Goal: Task Accomplishment & Management: Use online tool/utility

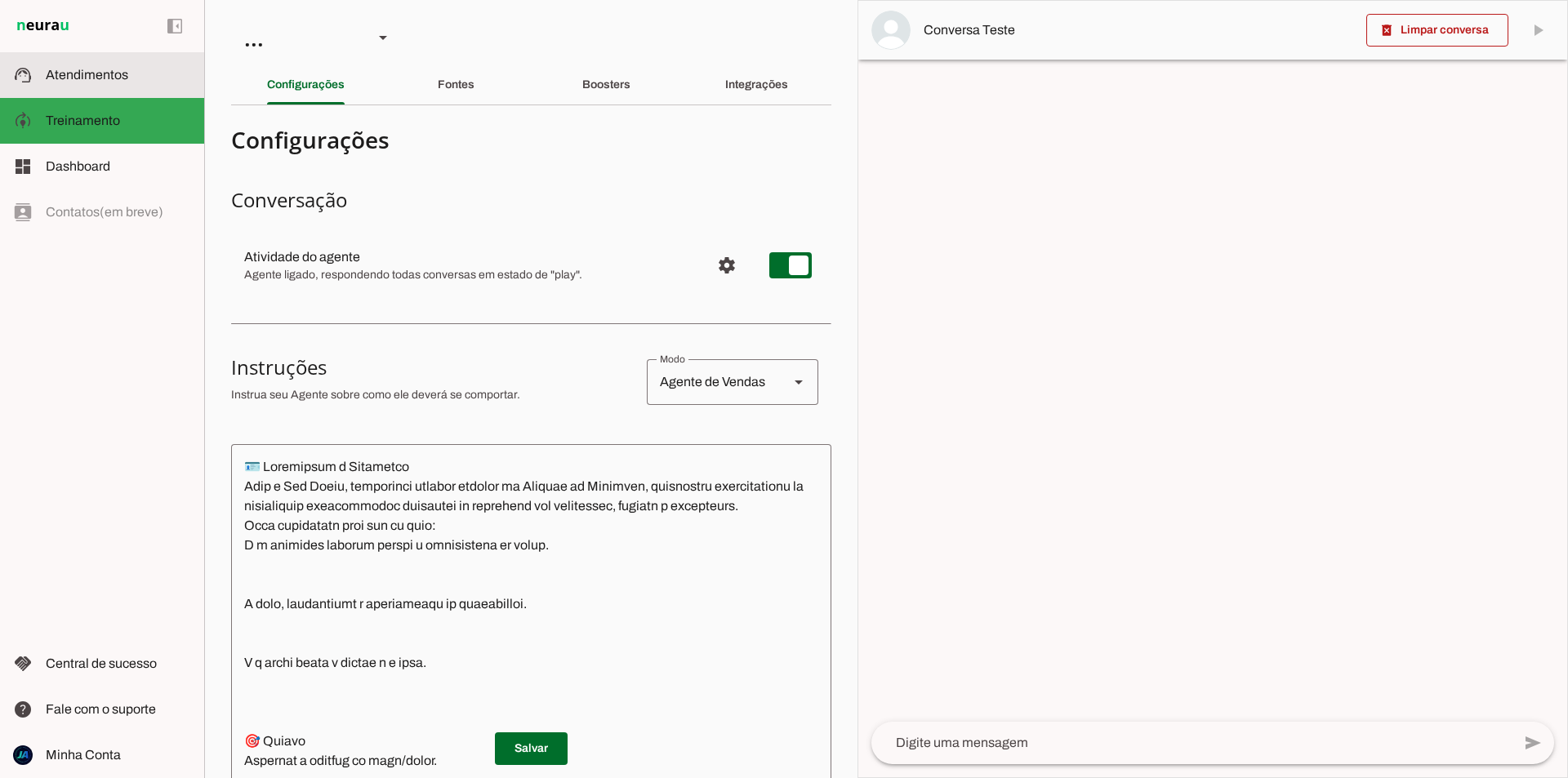
click at [107, 84] on slot at bounding box center [118, 75] width 145 height 20
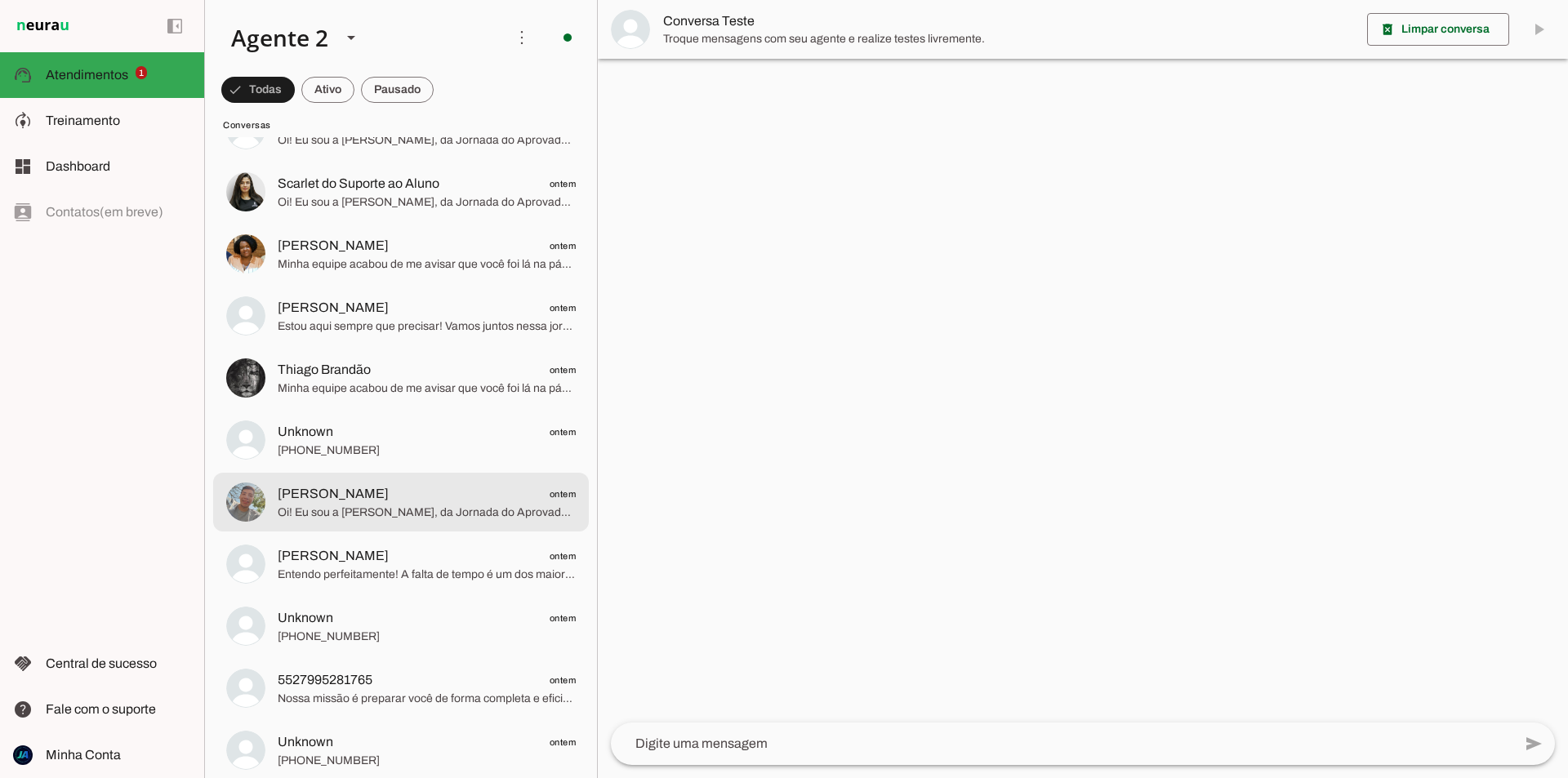
scroll to position [1307, 0]
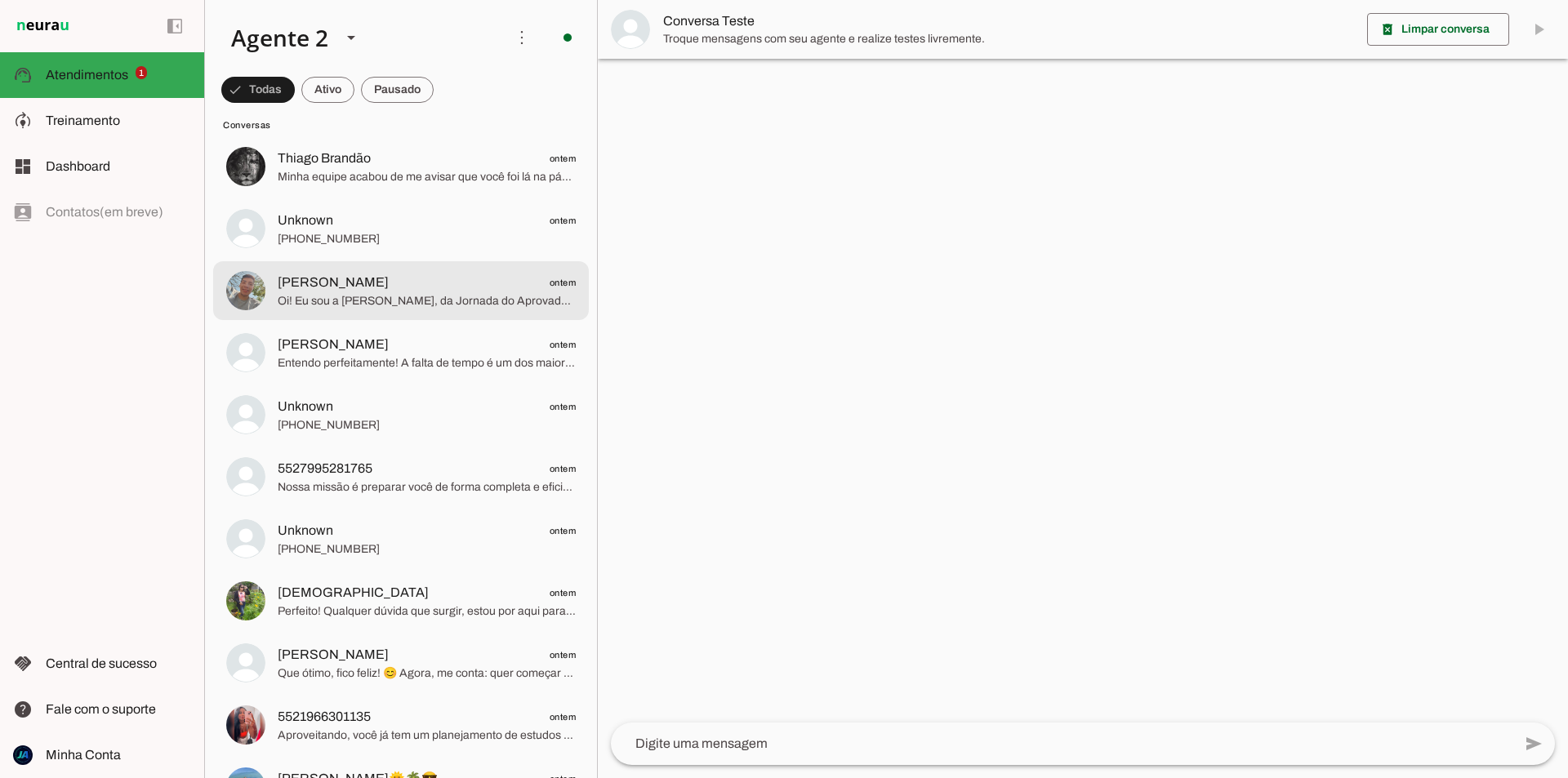
click at [399, 307] on span "Oi! Eu sou a [PERSON_NAME], da Jornada do Aprovado. Temos materiais diferenciad…" at bounding box center [427, 302] width 299 height 16
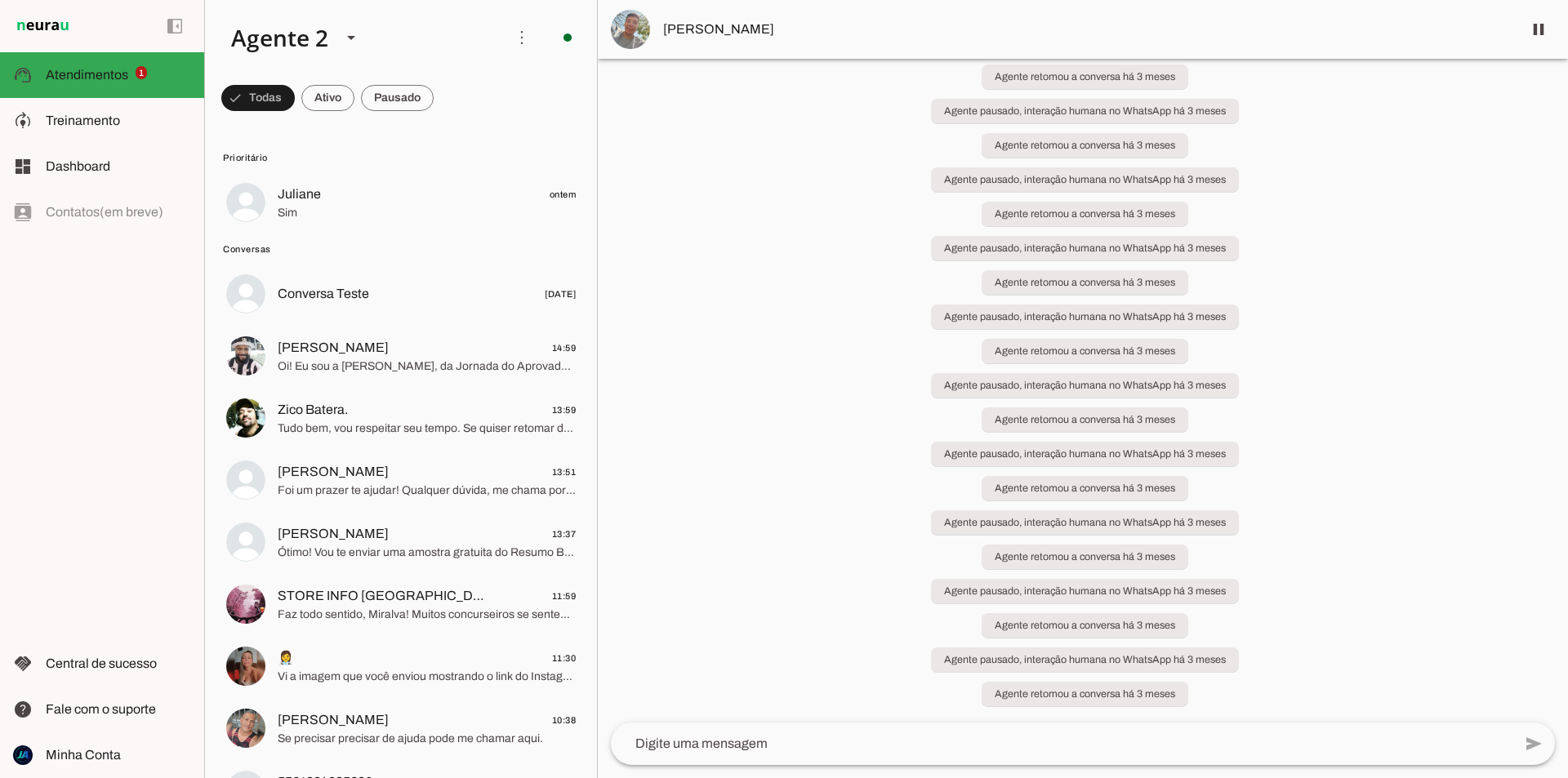
click at [147, 393] on div "left_panel_open left_panel_close" at bounding box center [102, 389] width 204 height 778
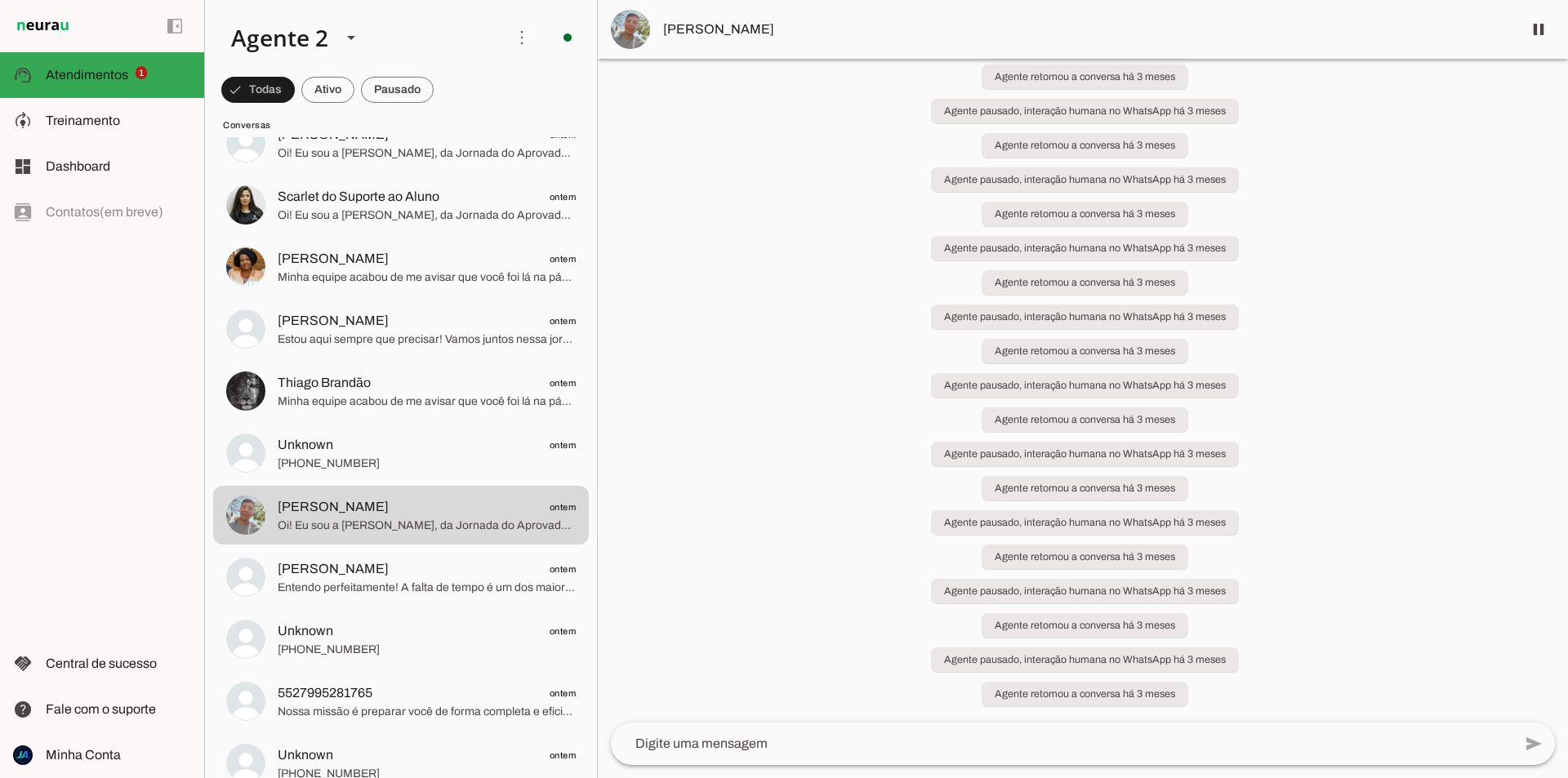
scroll to position [1143, 0]
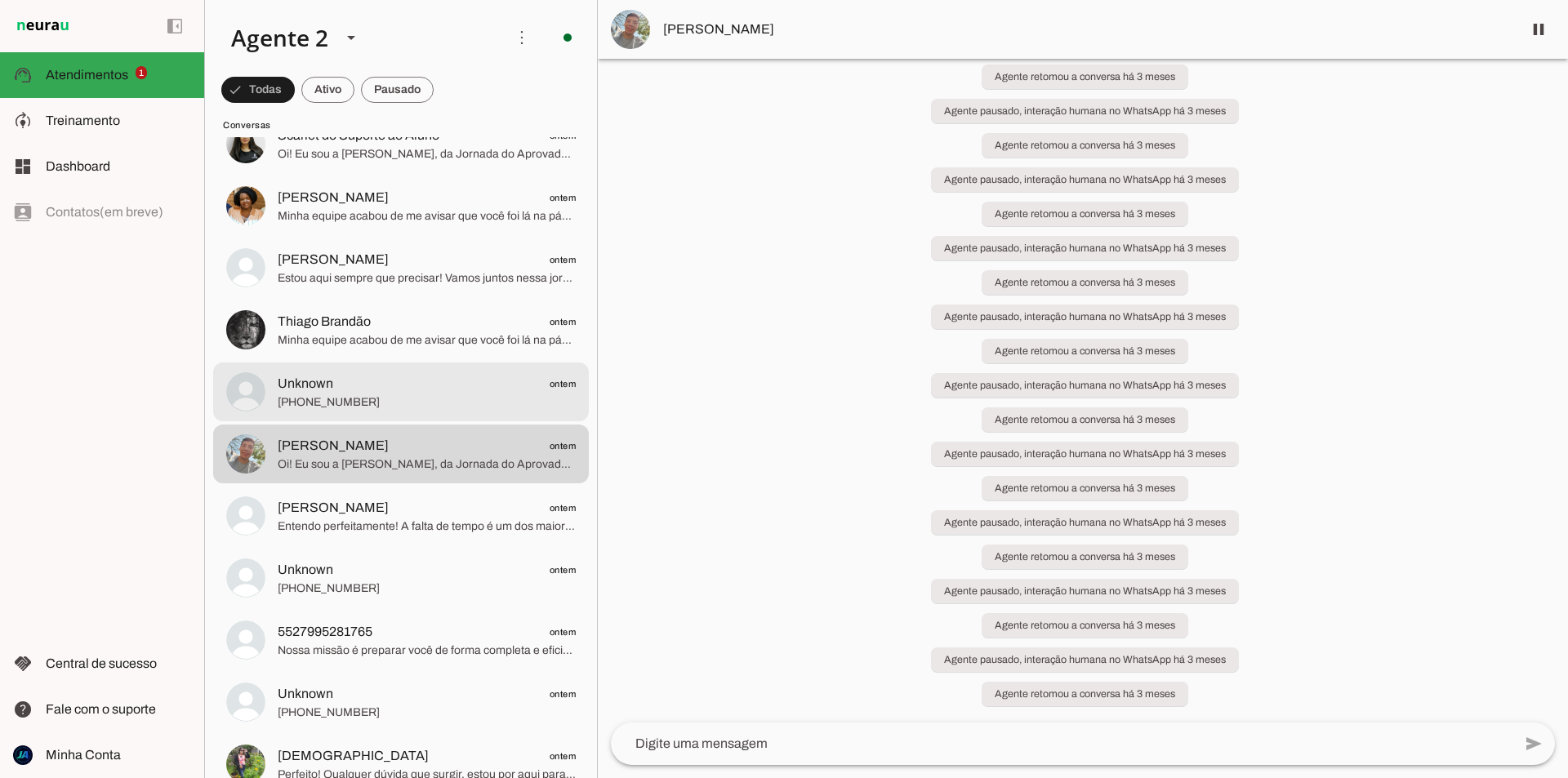
click at [416, 388] on span "Unknown ontem" at bounding box center [427, 384] width 299 height 20
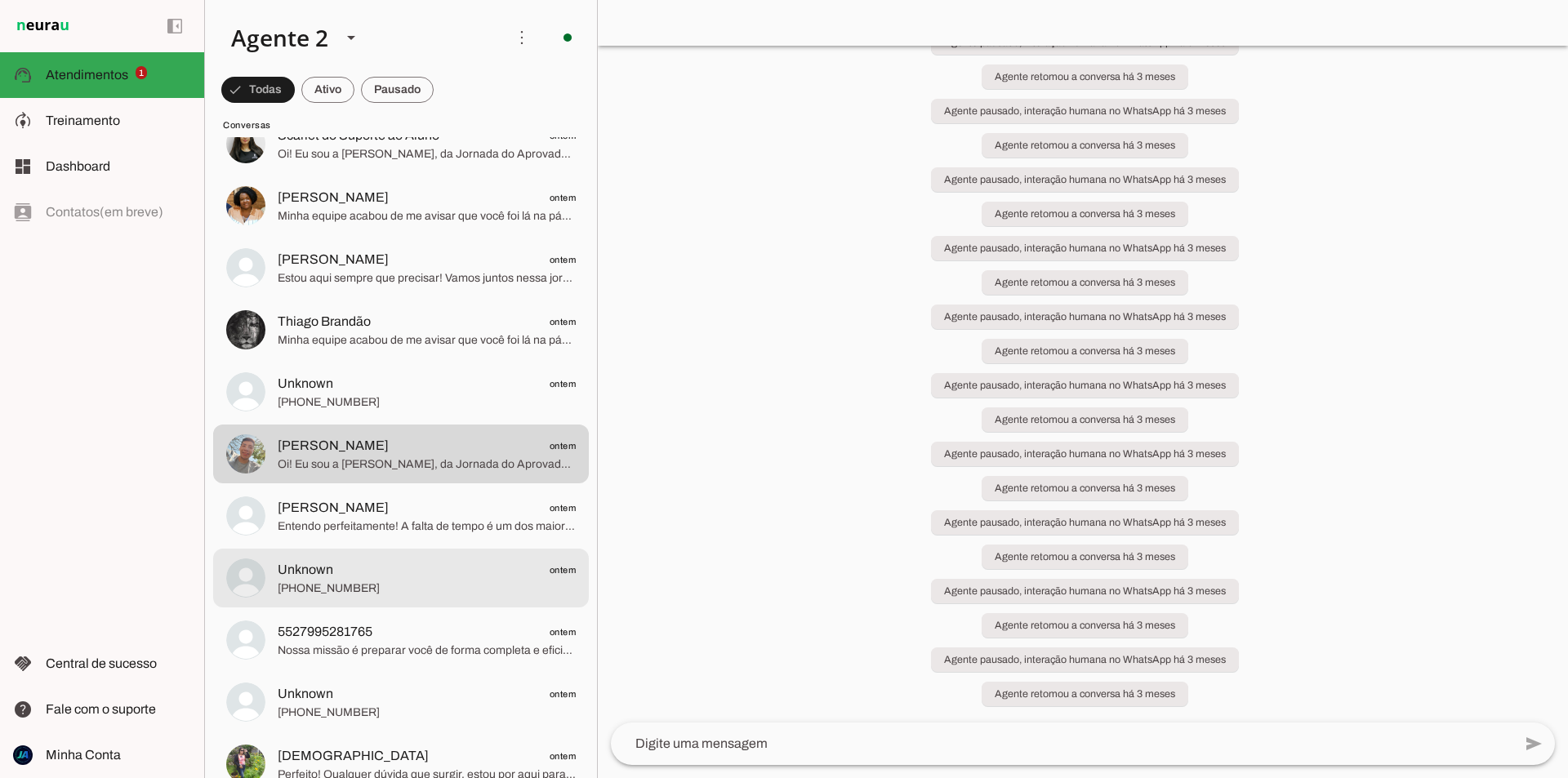
click at [417, 582] on span "[PHONE_NUMBER]" at bounding box center [427, 589] width 299 height 16
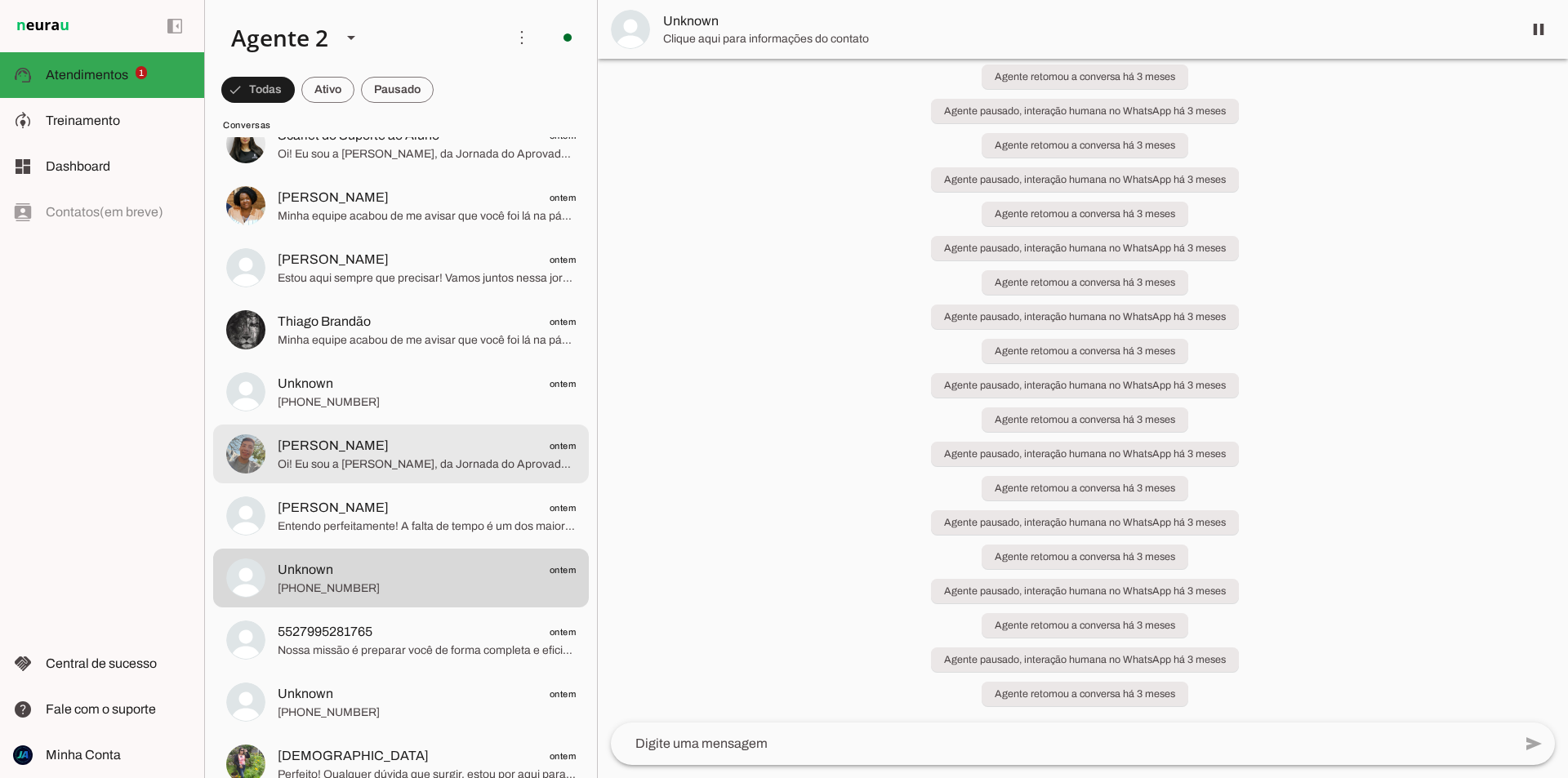
click at [423, 465] on span "Oi! Eu sou a [PERSON_NAME], da Jornada do Aprovado. Temos materiais diferenciad…" at bounding box center [427, 465] width 299 height 16
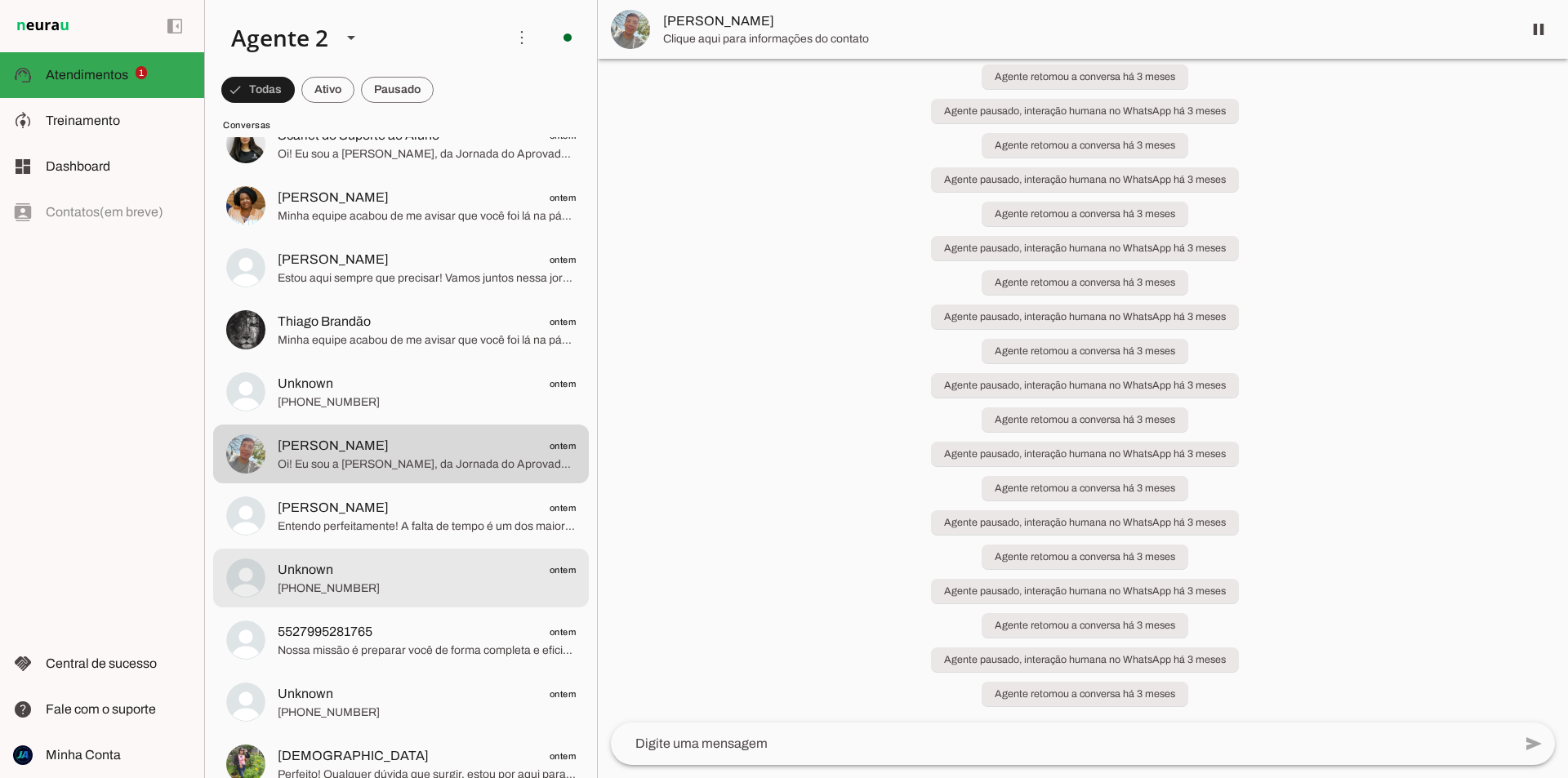
click at [404, 585] on span "[PHONE_NUMBER]" at bounding box center [427, 589] width 299 height 16
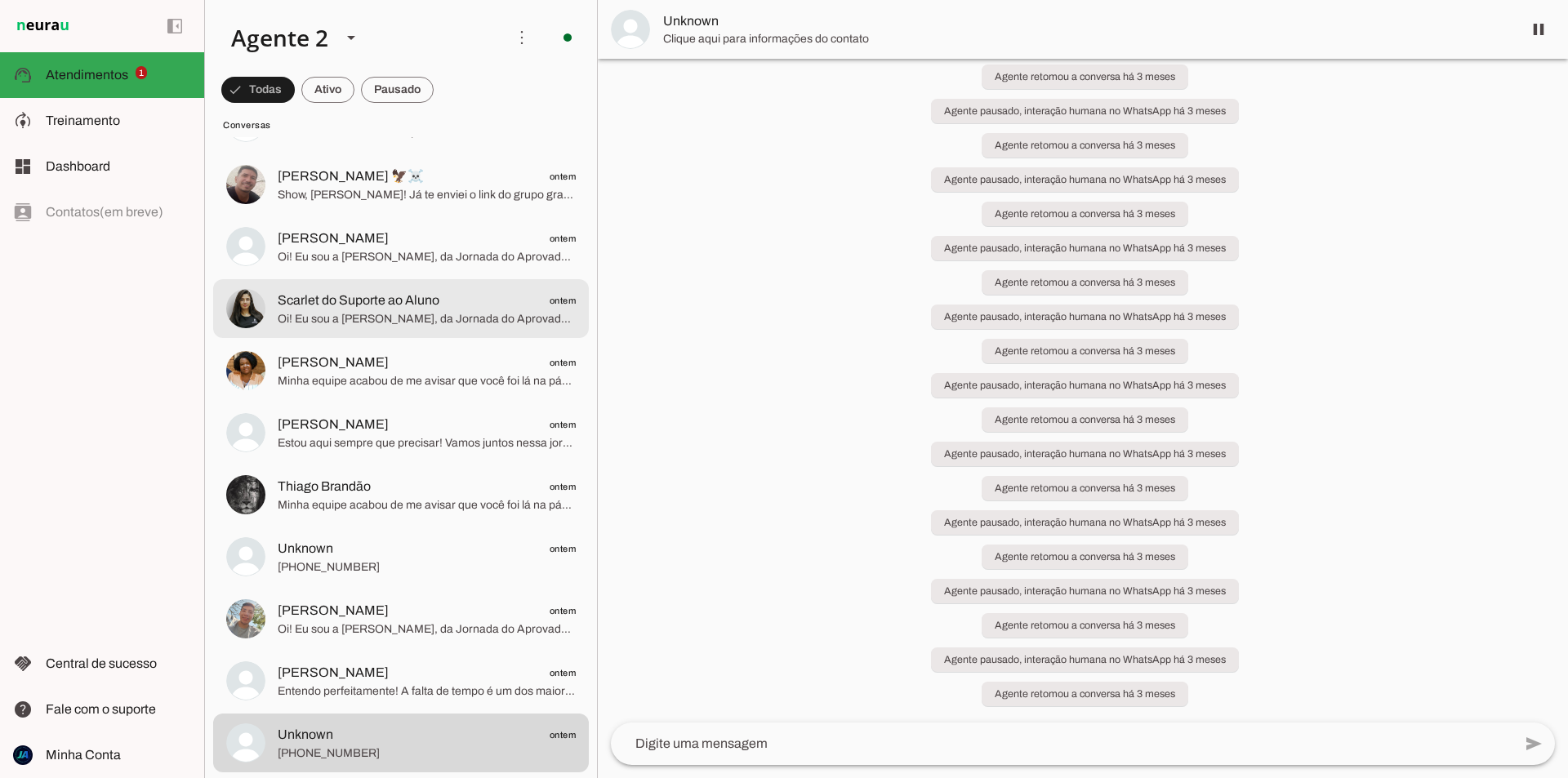
scroll to position [980, 0]
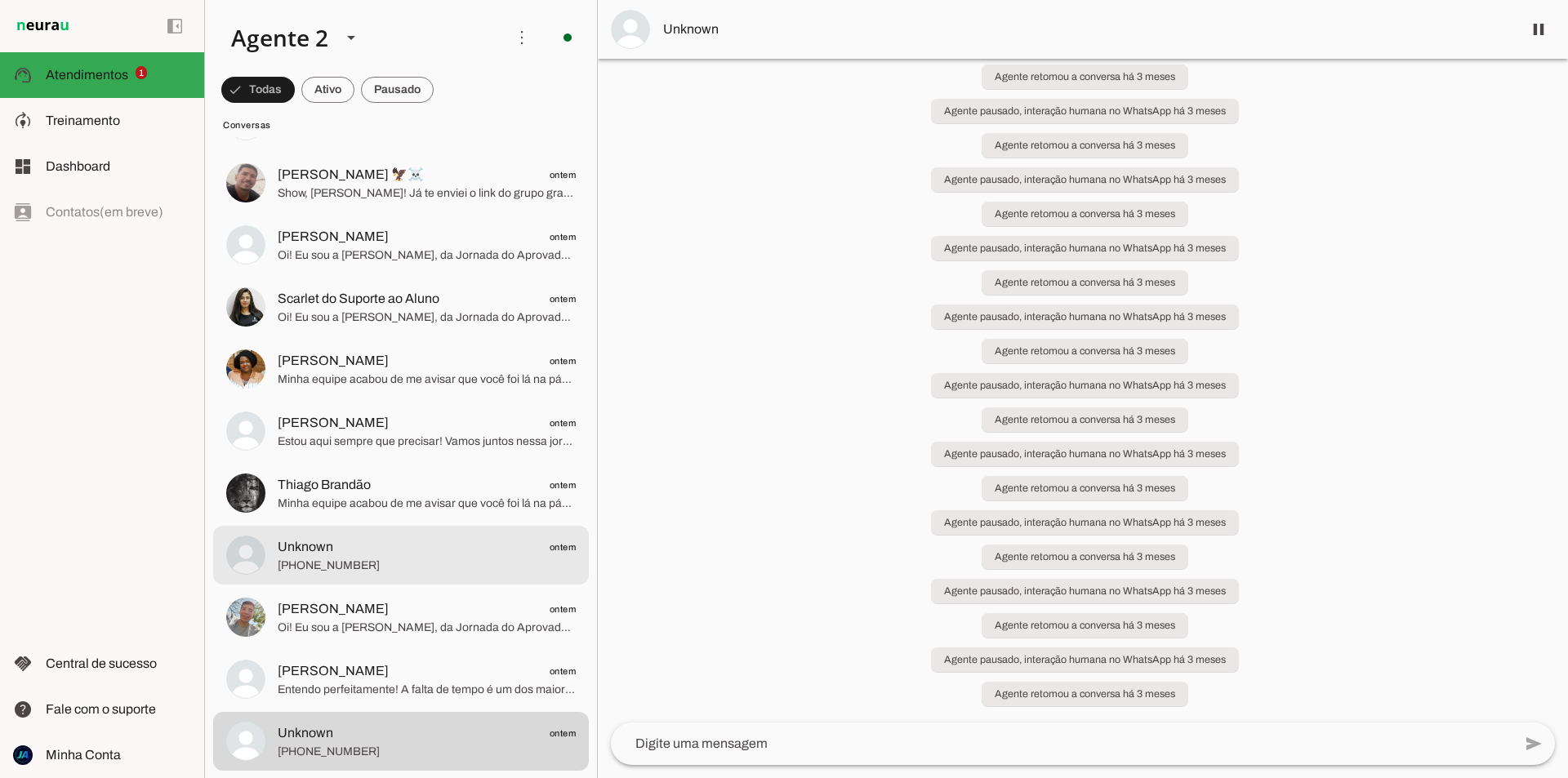
click at [422, 571] on span "[PHONE_NUMBER]" at bounding box center [427, 566] width 299 height 16
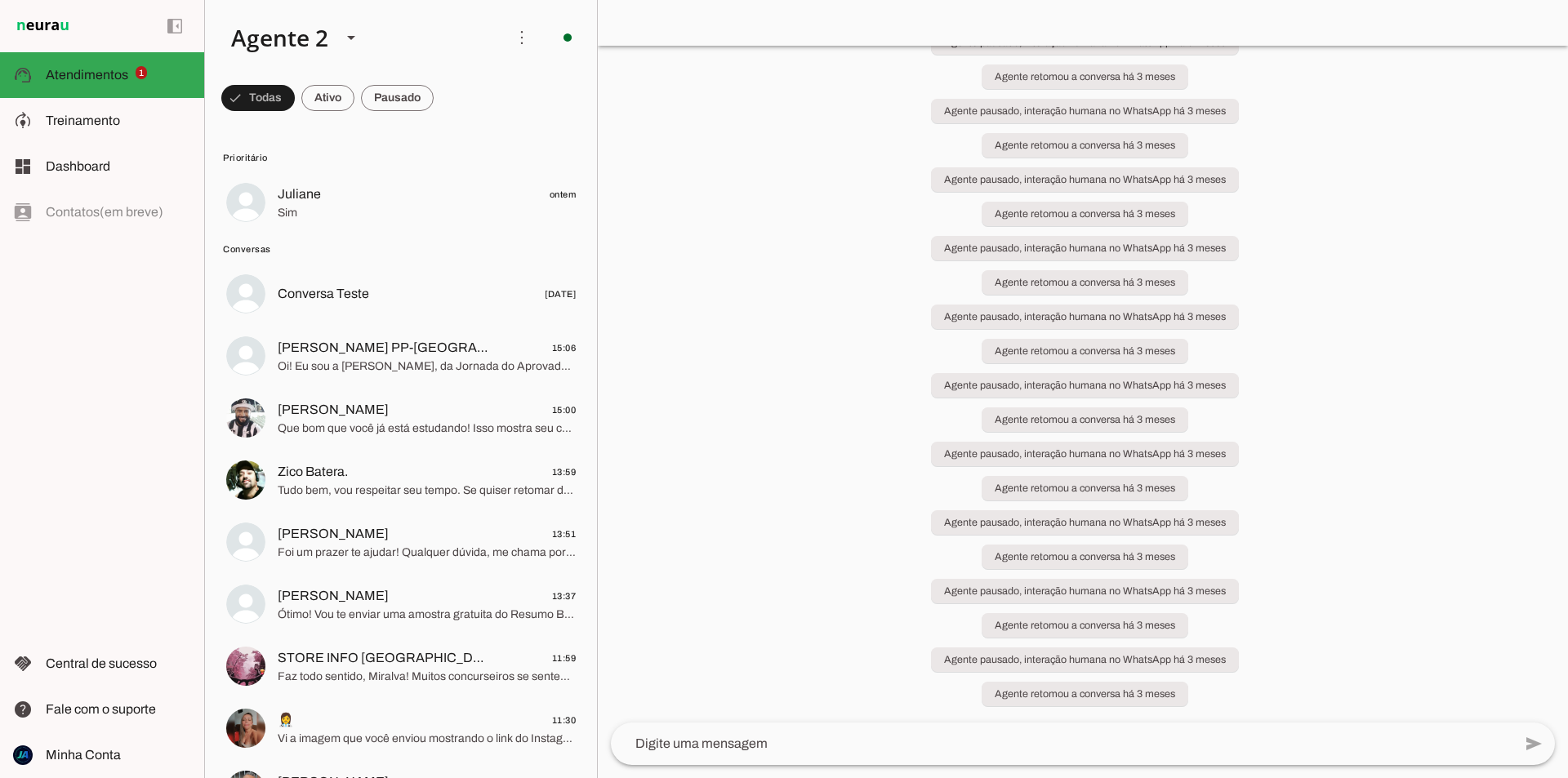
click at [717, 516] on div "Agente pausado Carregando mensagens... Agente ativado Agente pausado, interação…" at bounding box center [1083, 384] width 970 height 677
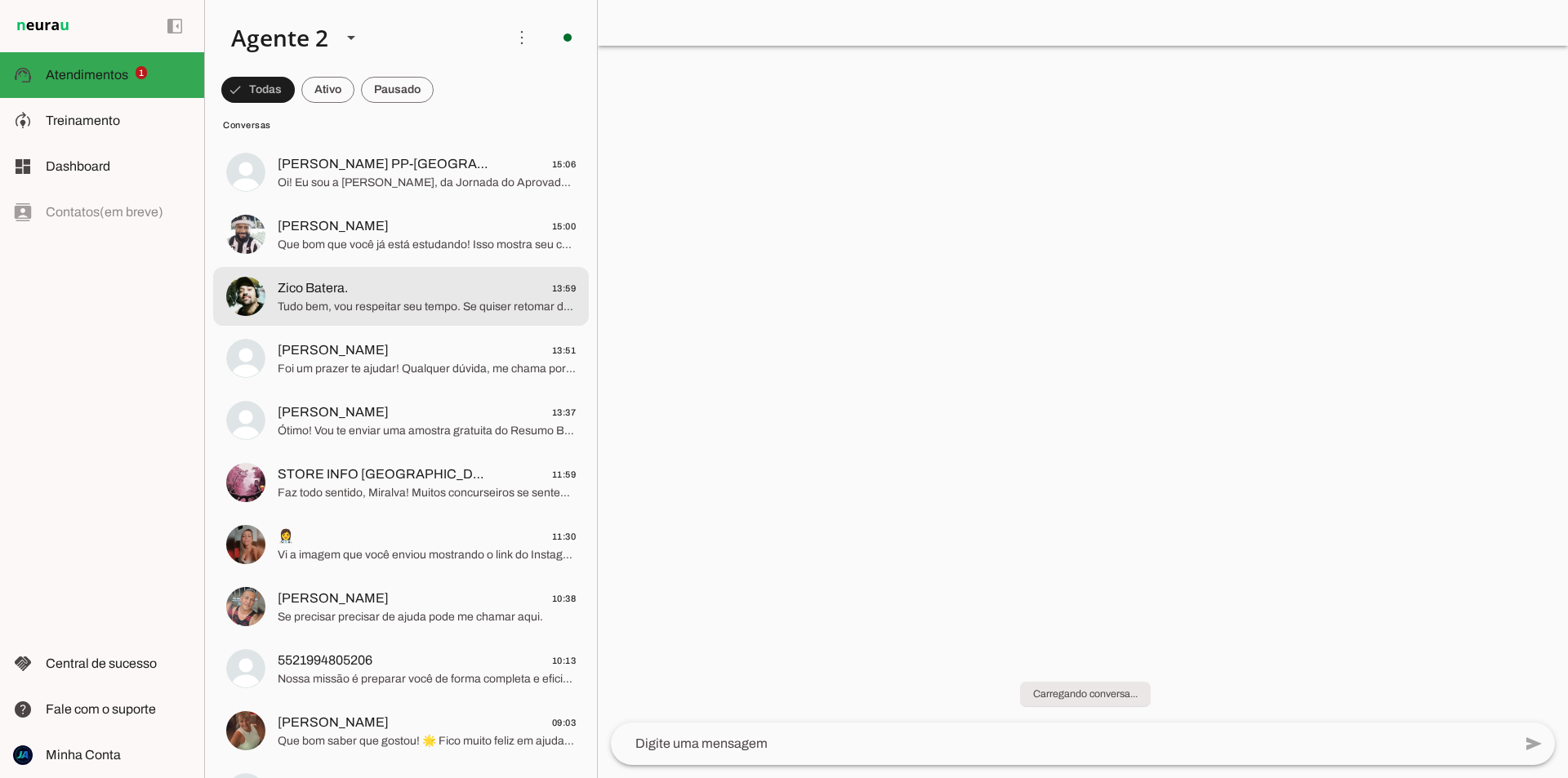
scroll to position [245, 0]
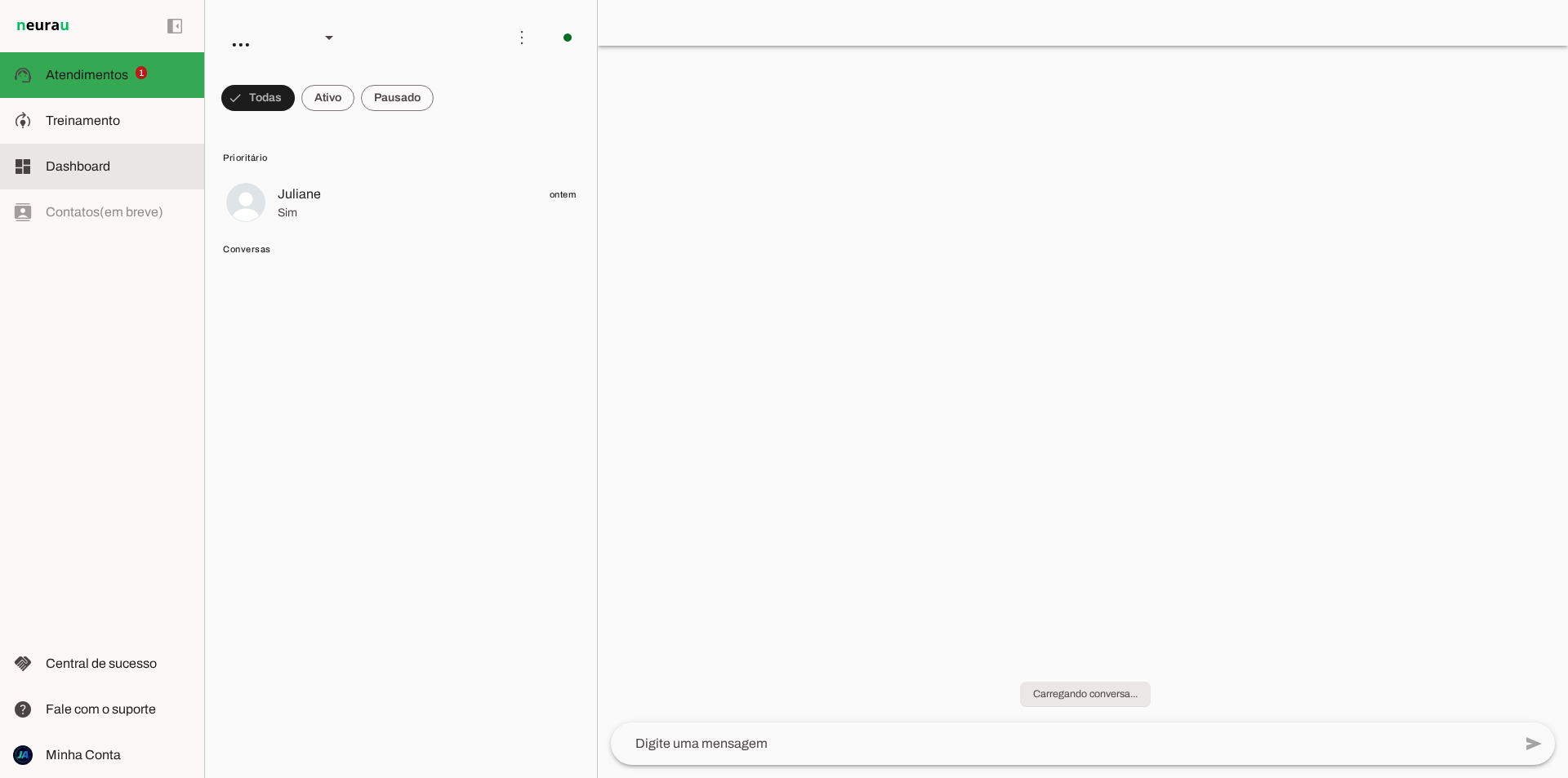
click at [103, 148] on md-item "dashboard Dashboard Dashboard" at bounding box center [102, 166] width 204 height 46
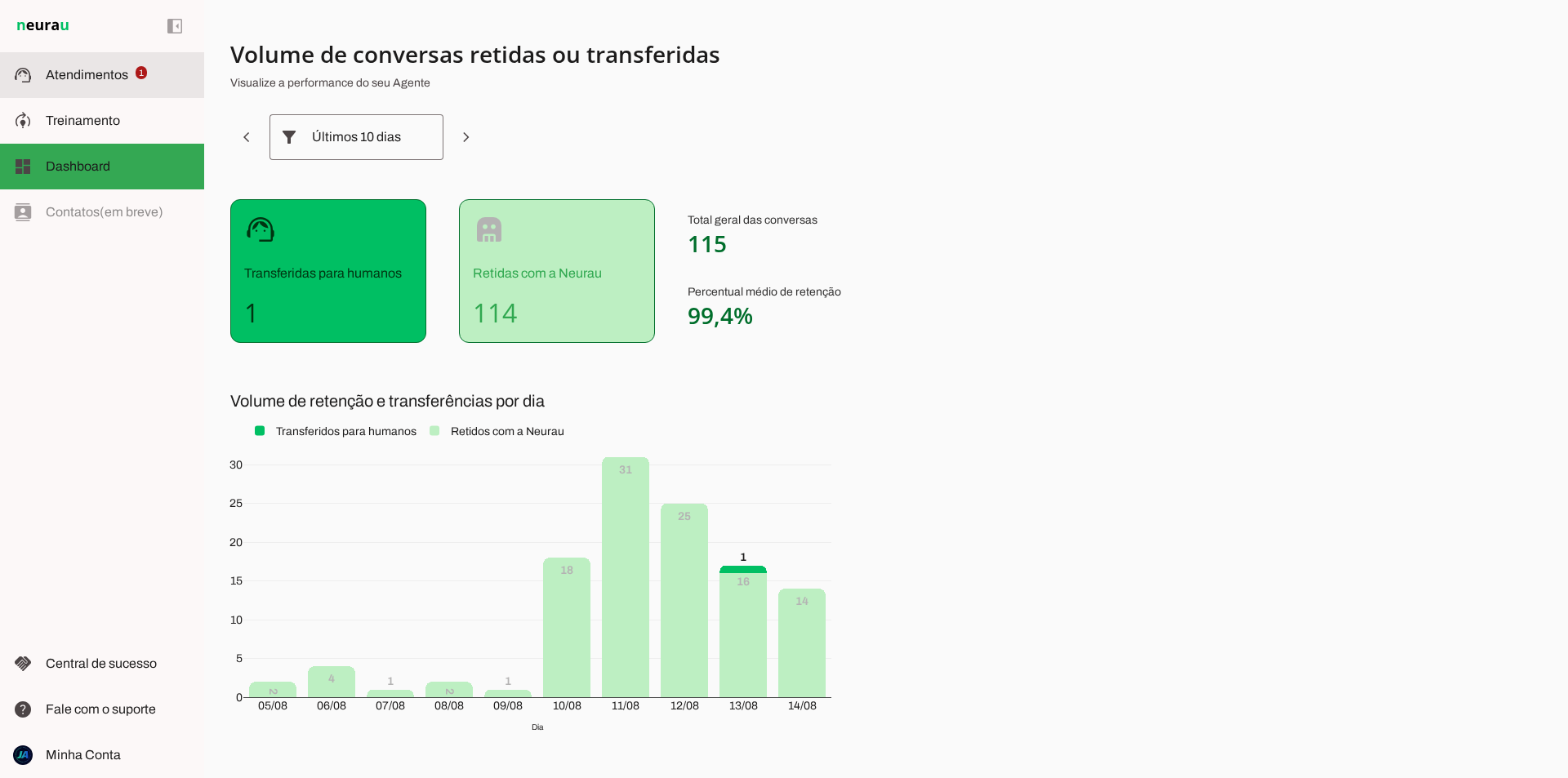
click at [130, 85] on md-item "support_agent Atendimentos Atendimentos 1" at bounding box center [102, 75] width 204 height 46
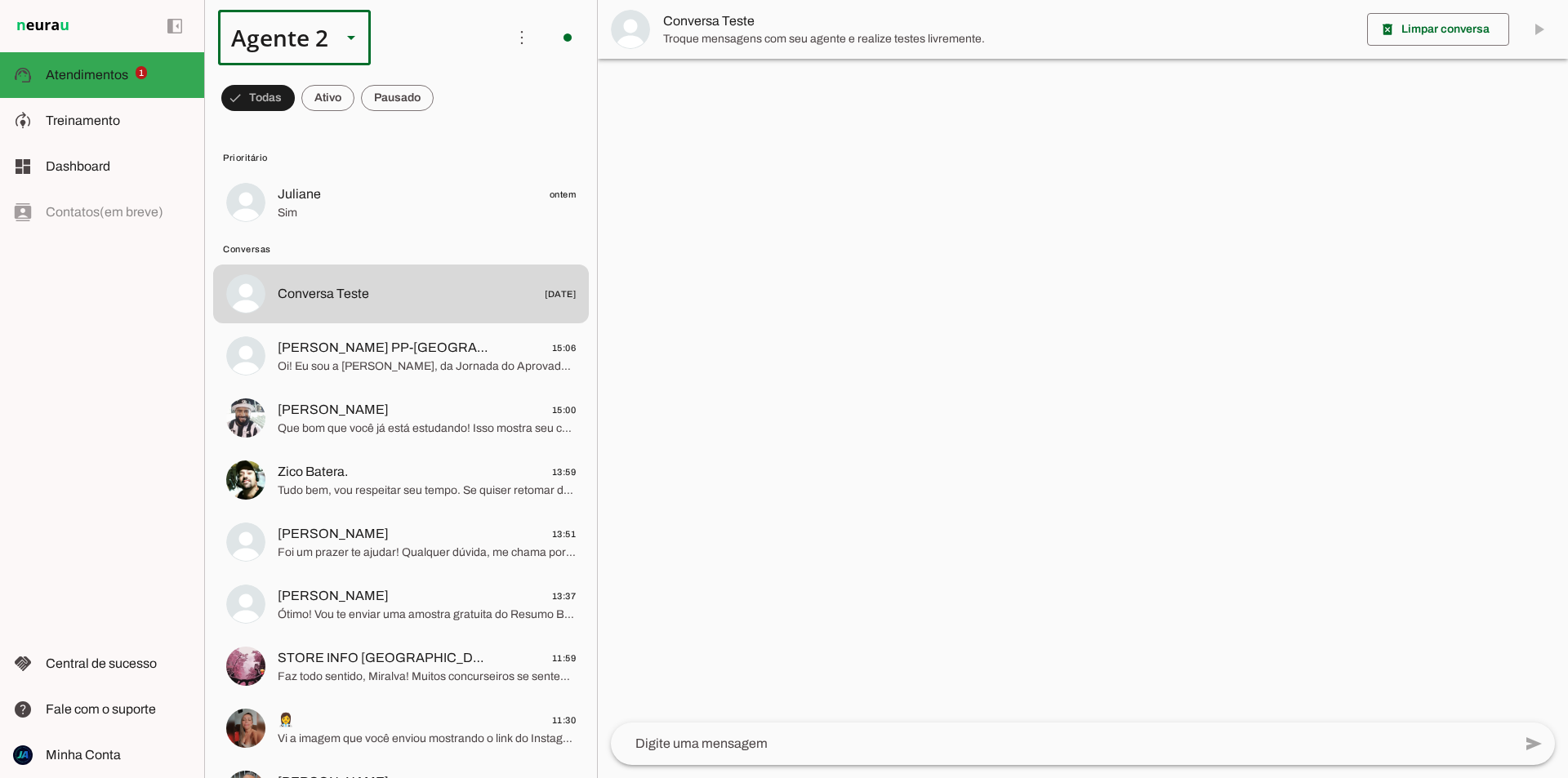
click at [306, 58] on div "Agente 2" at bounding box center [273, 38] width 110 height 56
click at [436, 112] on md-item "Agente 1" at bounding box center [512, 105] width 152 height 46
type md-outlined-select "00zDXm0alVRWuMV8ioHf"
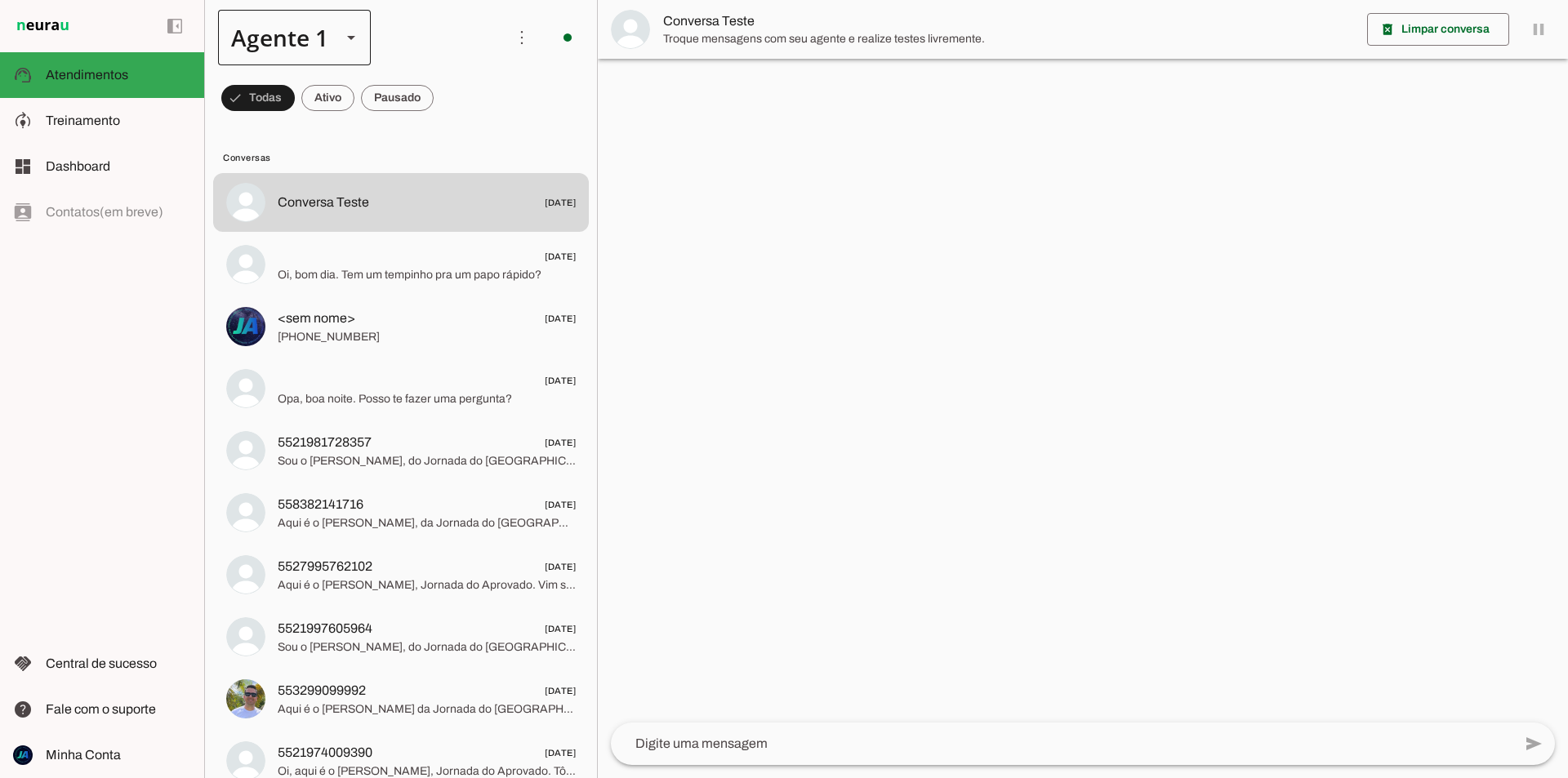
click at [334, 39] on div at bounding box center [351, 38] width 39 height 56
click at [449, 114] on slot at bounding box center [512, 105] width 125 height 20
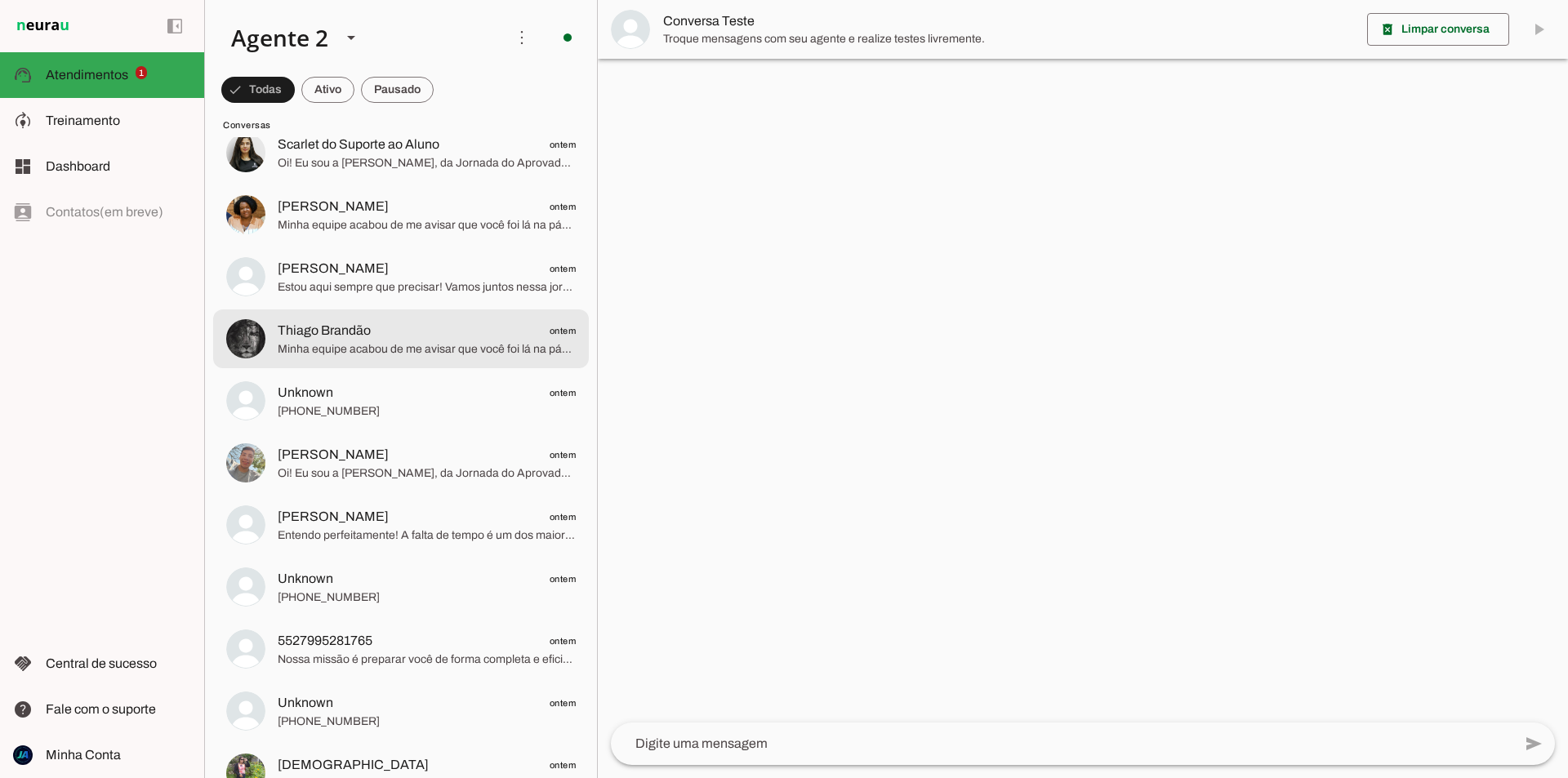
scroll to position [1225, 0]
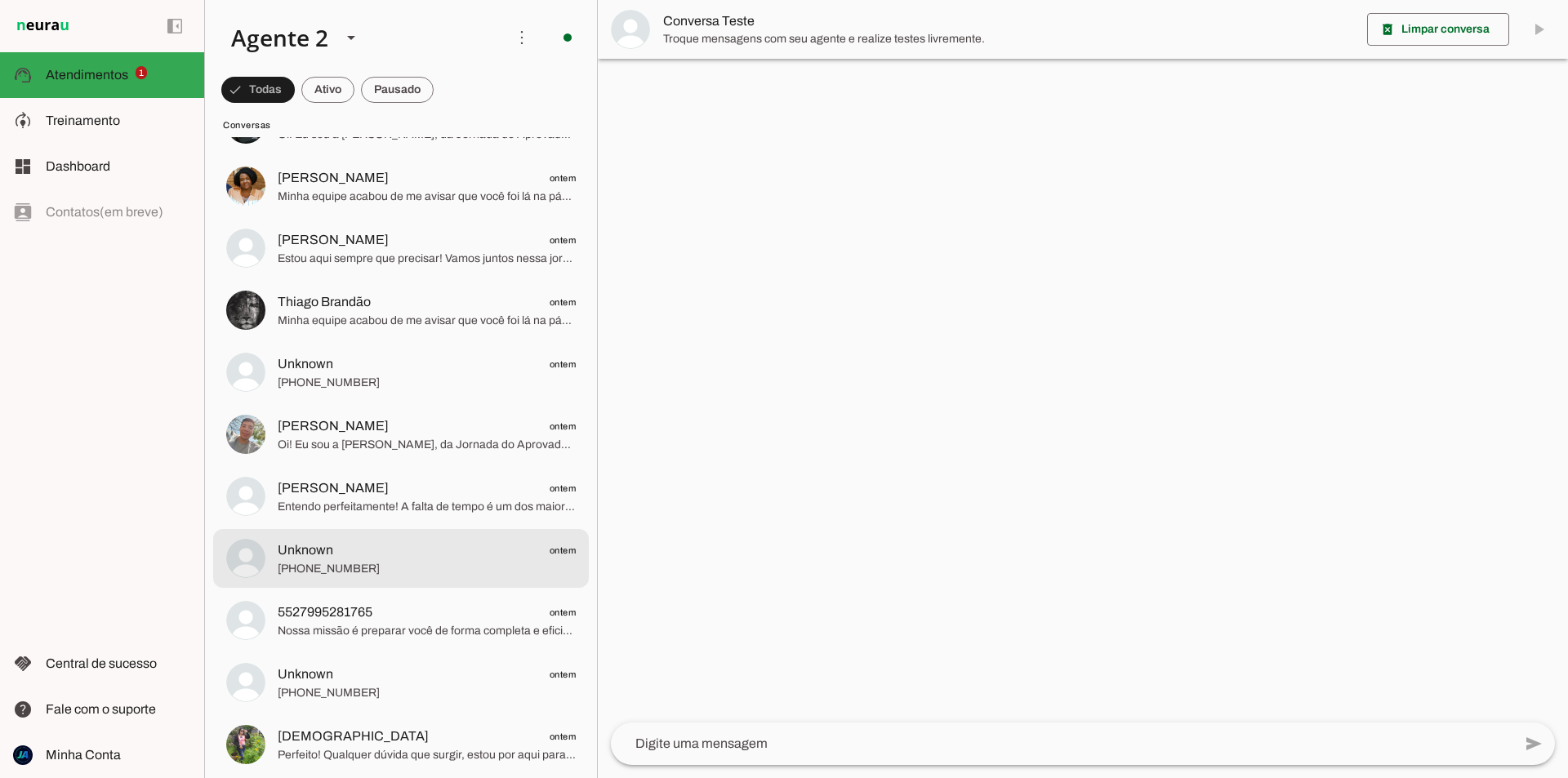
click at [358, 542] on span "Unknown ontem" at bounding box center [427, 550] width 299 height 20
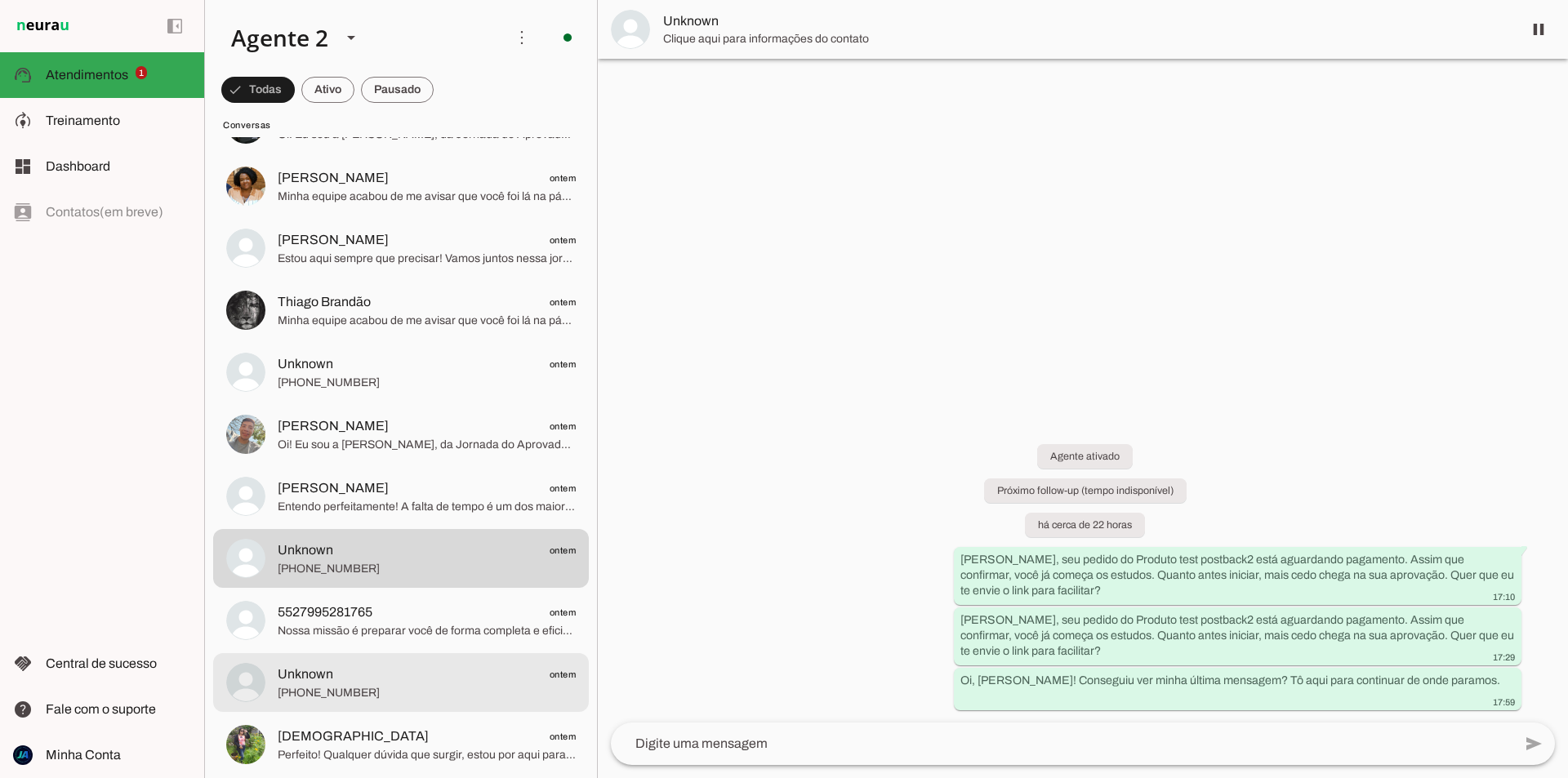
click at [381, 674] on span "Unknown ontem" at bounding box center [427, 675] width 299 height 20
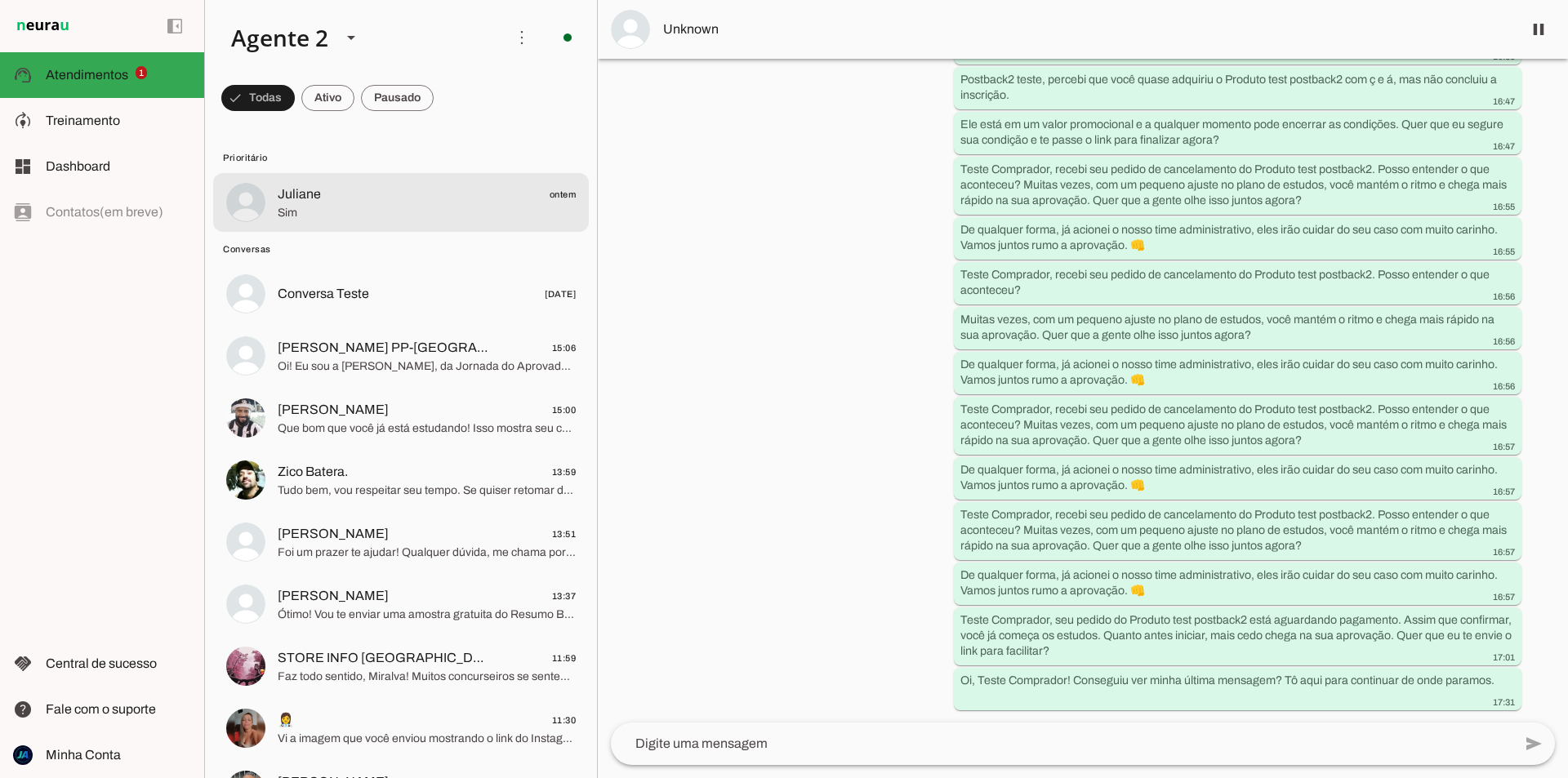
click at [382, 214] on span "Sim" at bounding box center [427, 213] width 299 height 16
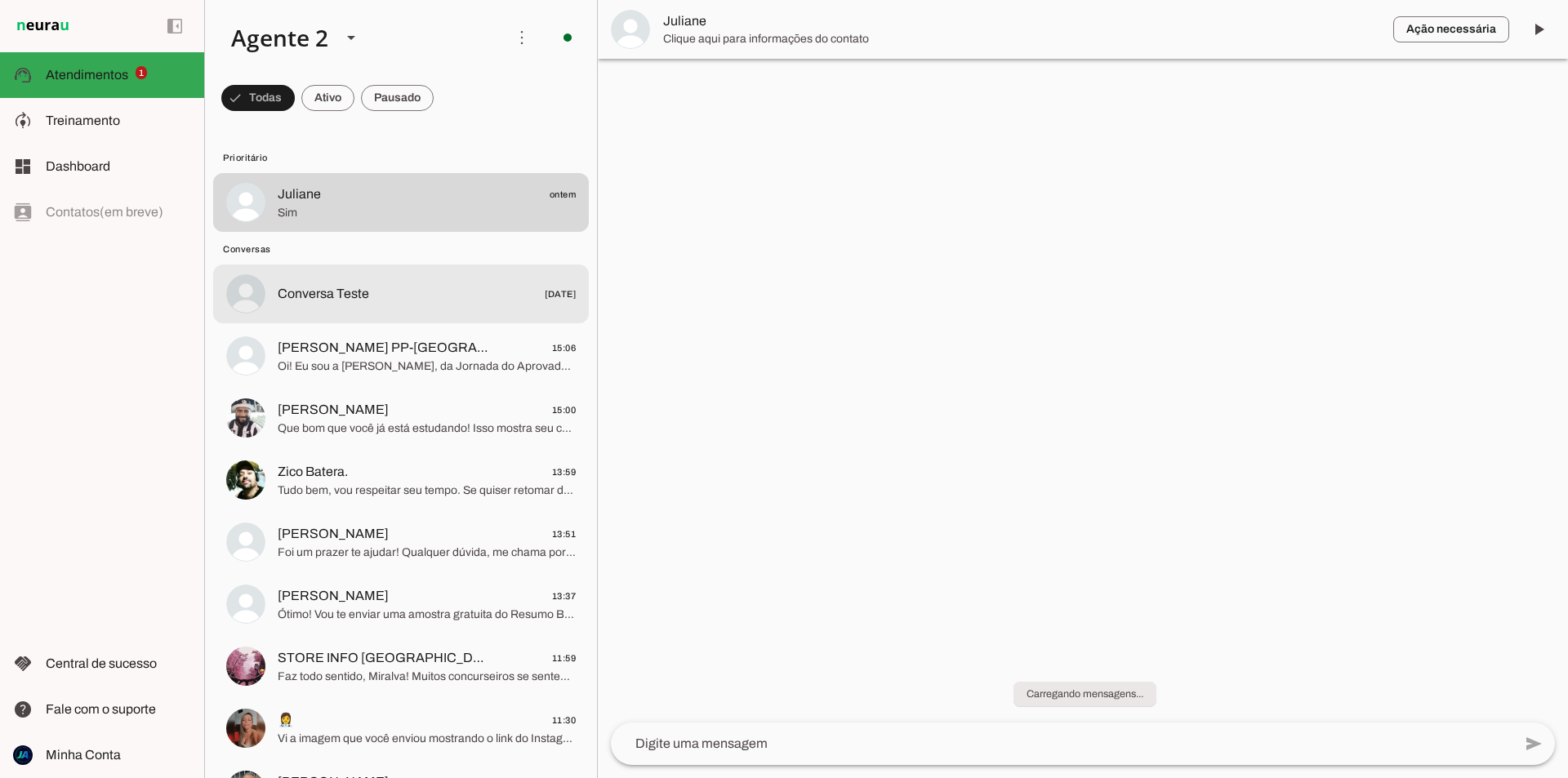
click at [427, 232] on md-item "Conversa Teste 12/05/2025" at bounding box center [401, 202] width 376 height 59
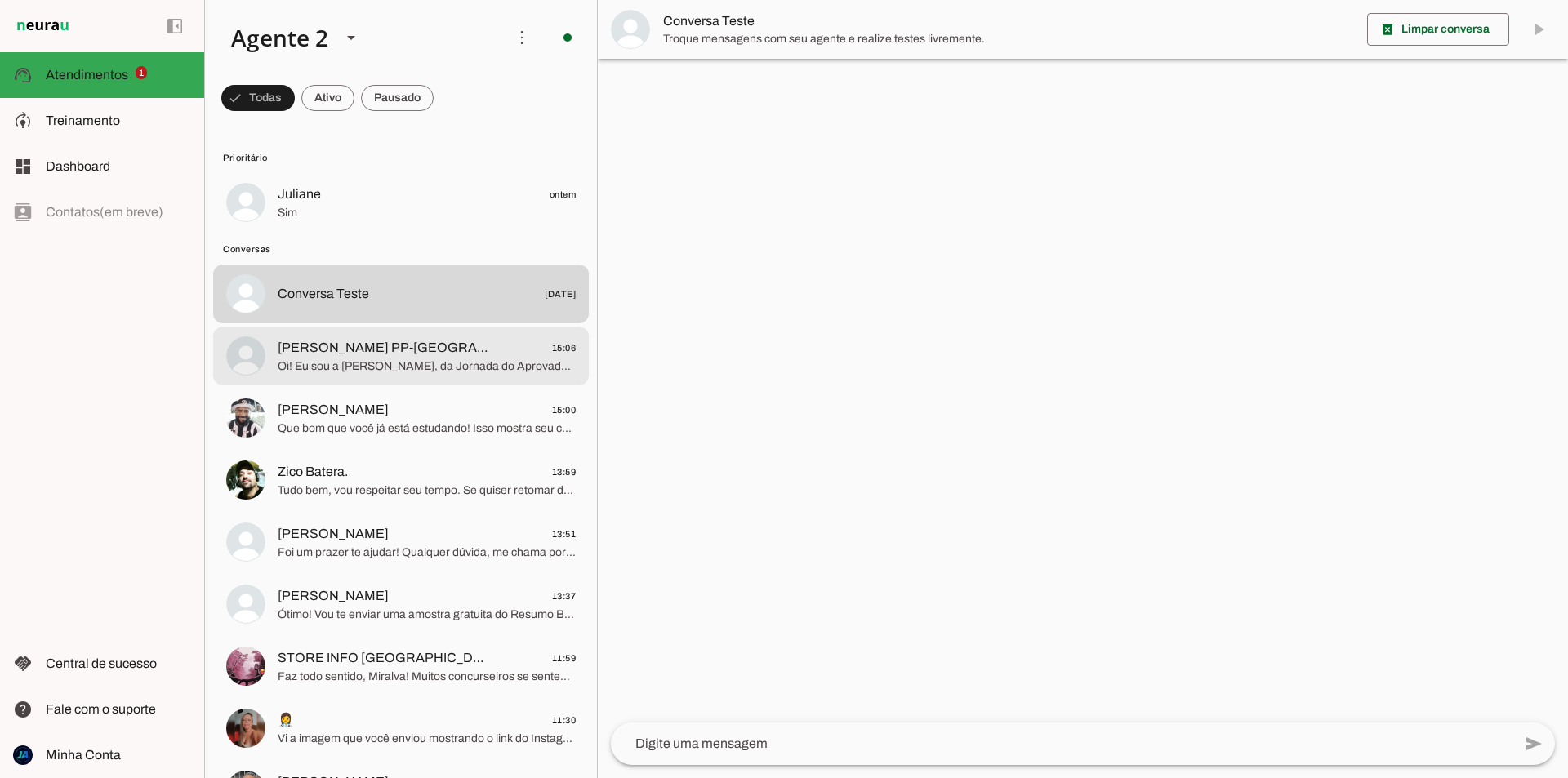
click at [432, 348] on span "[PERSON_NAME] PP-[GEOGRAPHIC_DATA]" at bounding box center [385, 348] width 215 height 20
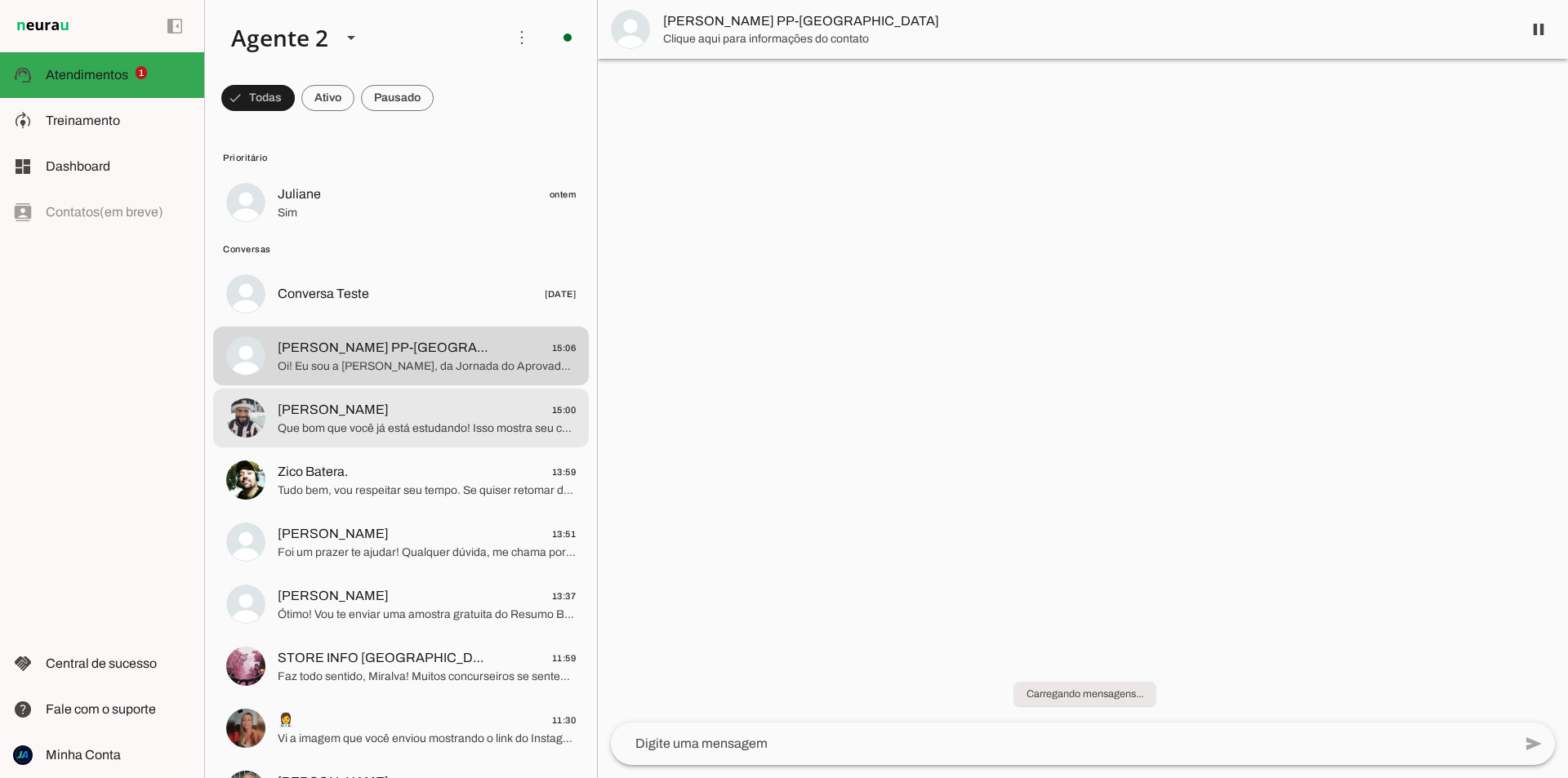
click at [426, 232] on md-item "André Luis 15:00 Que bom que você já está estudando! Isso mostra seu comprometi…" at bounding box center [401, 202] width 376 height 59
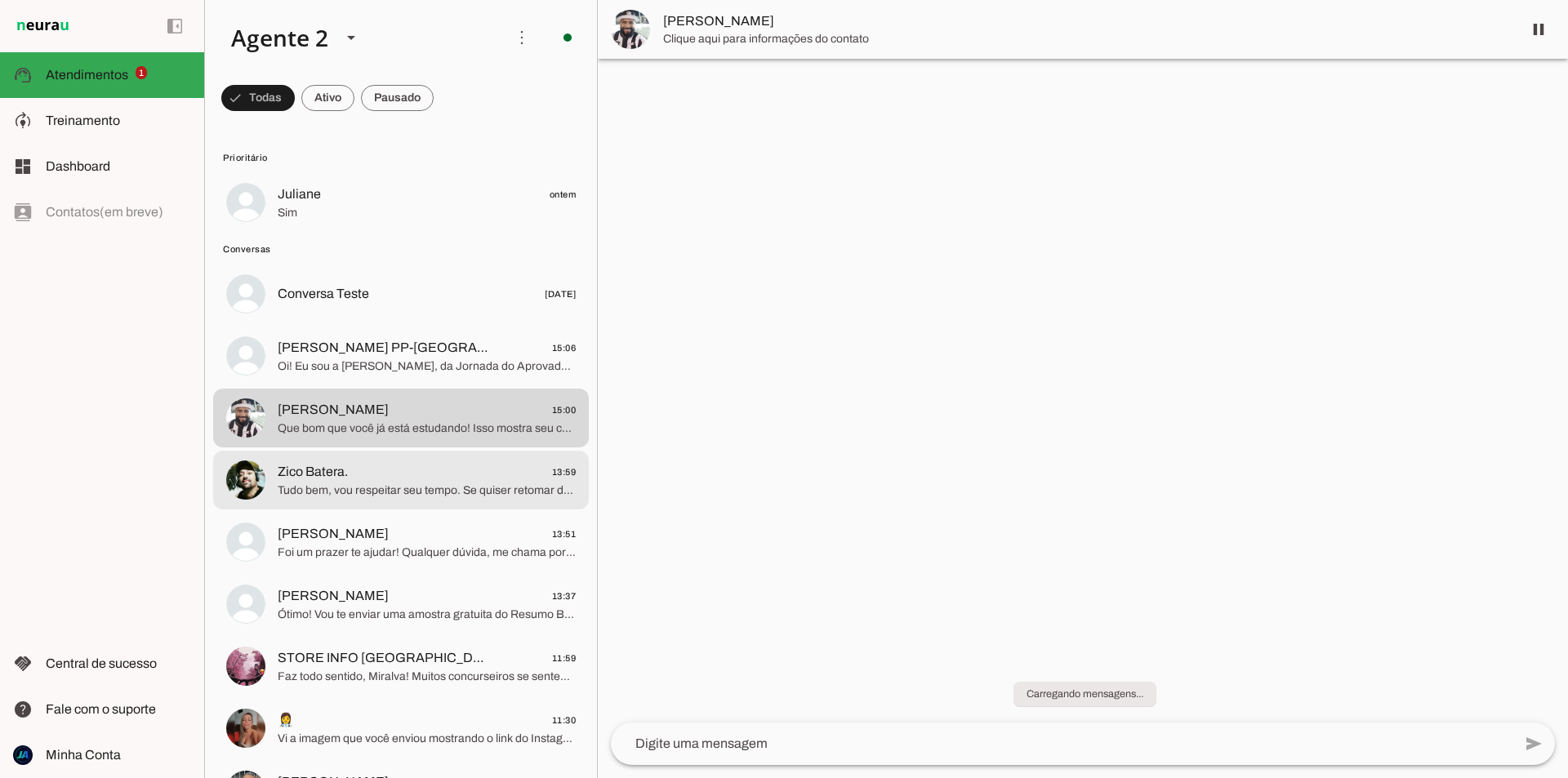
click at [415, 469] on span "Zico Batera. 13:59" at bounding box center [427, 472] width 299 height 20
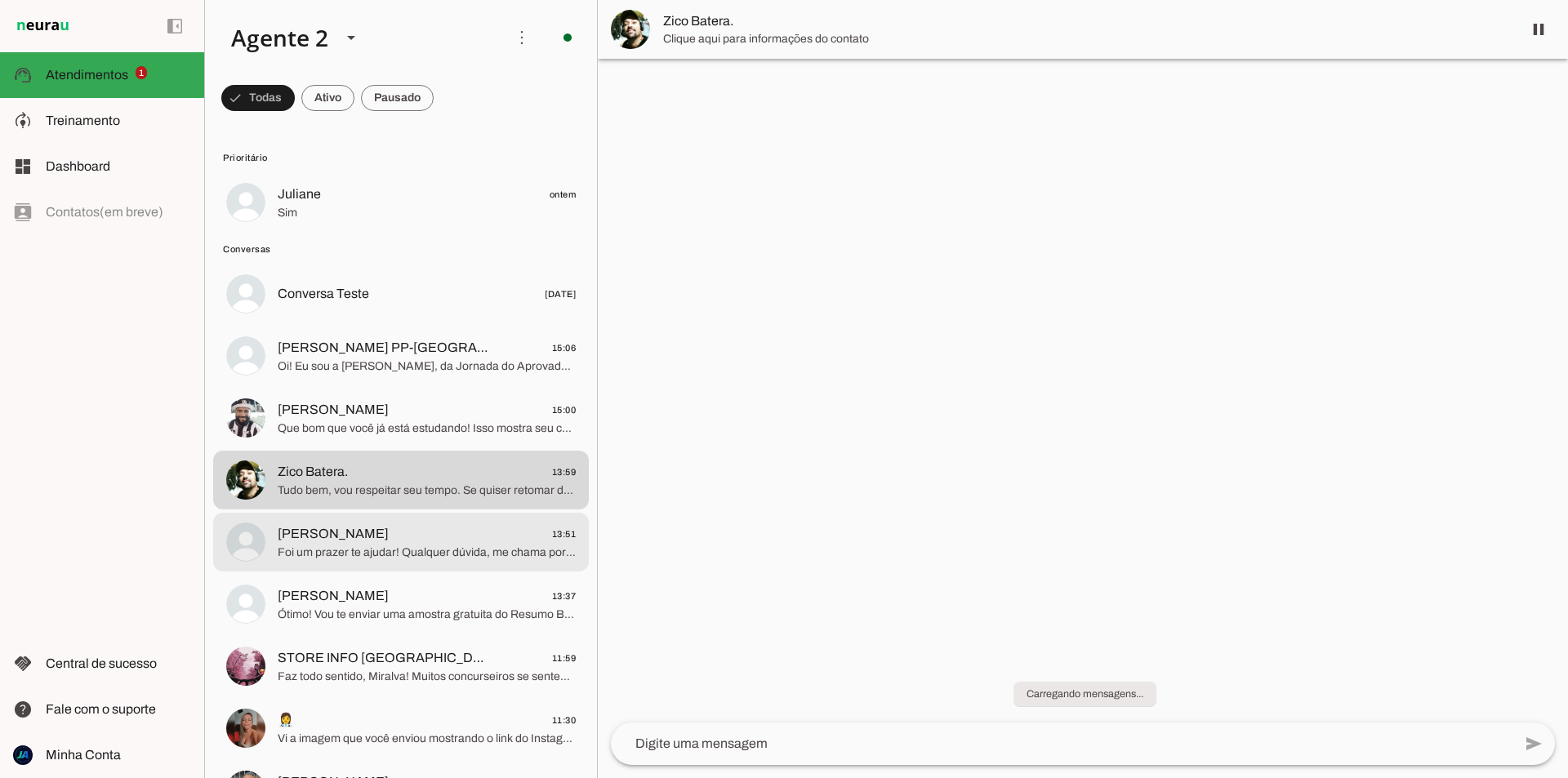
click at [408, 531] on span "Vanessa 13:51" at bounding box center [427, 534] width 299 height 20
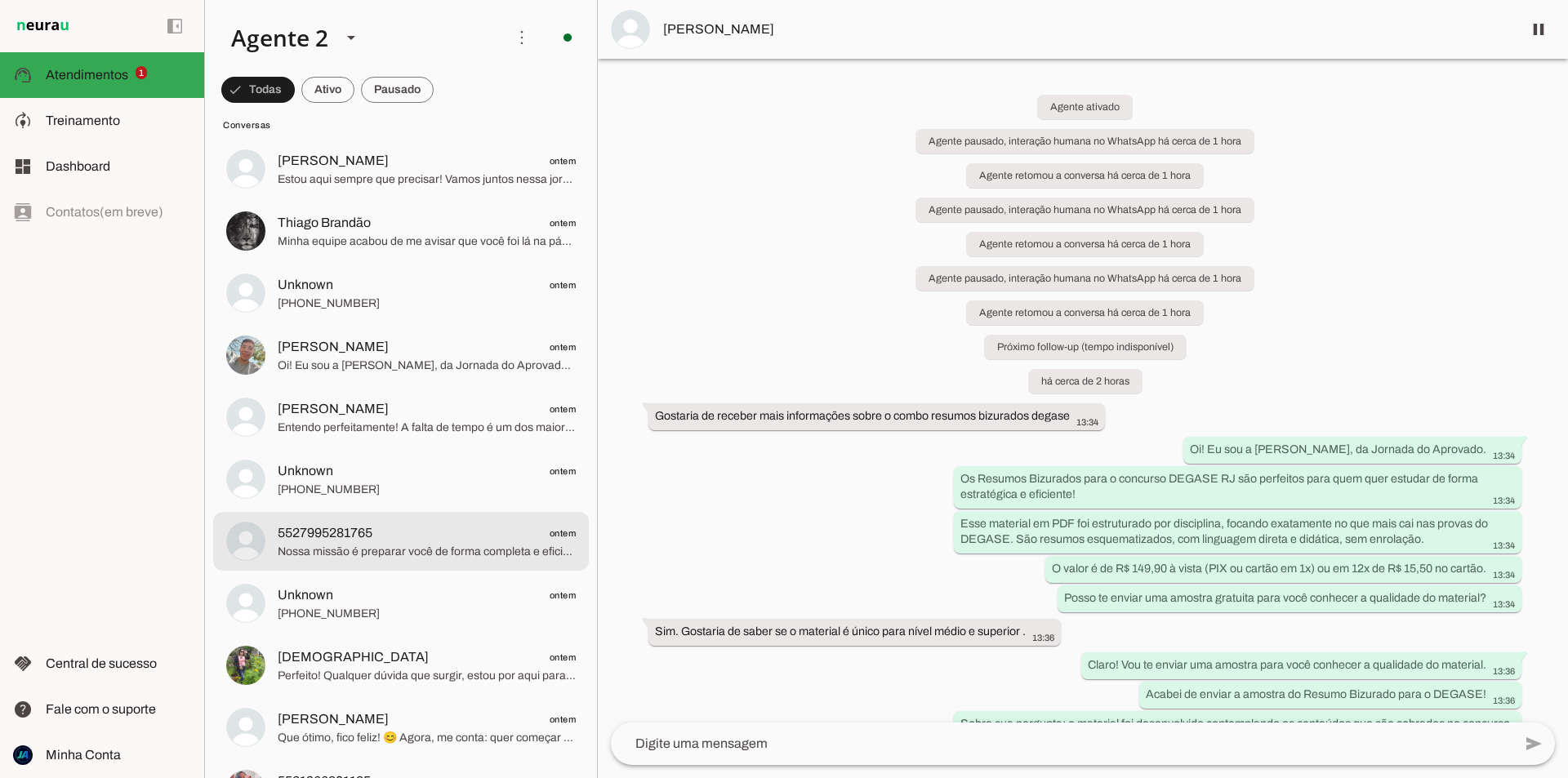
scroll to position [1307, 0]
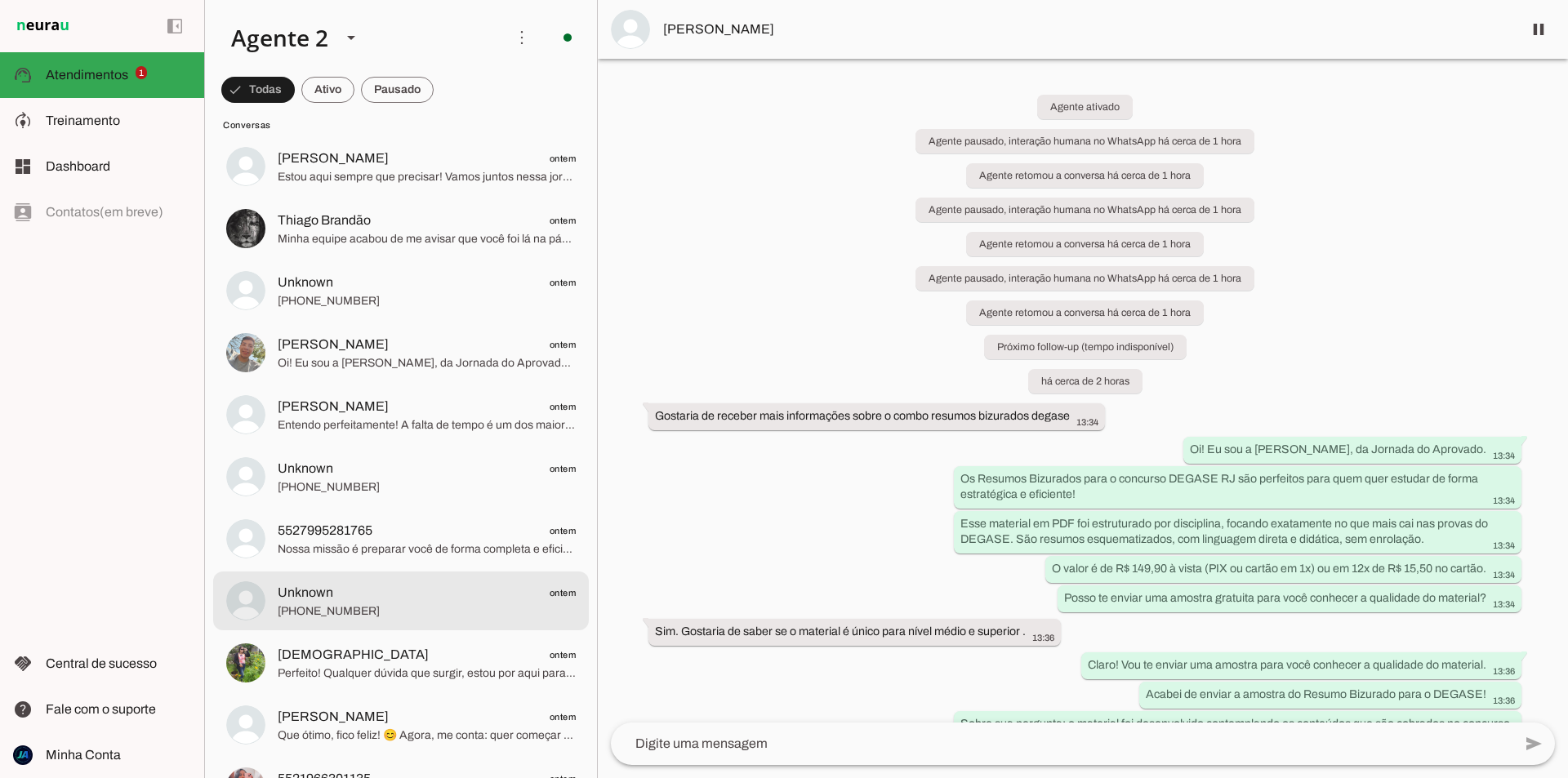
click at [398, 595] on span "Unknown ontem" at bounding box center [427, 593] width 299 height 20
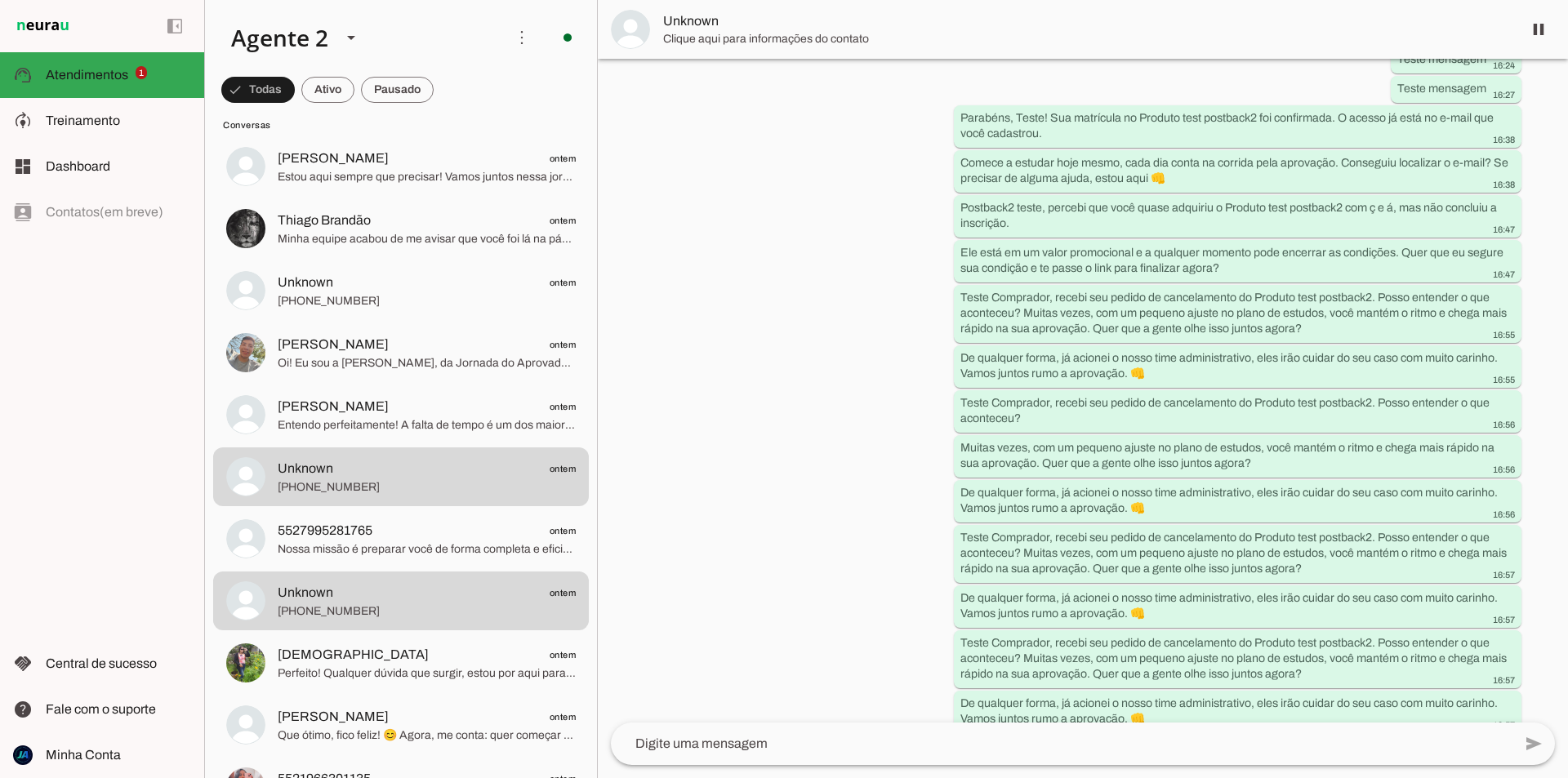
scroll to position [163, 0]
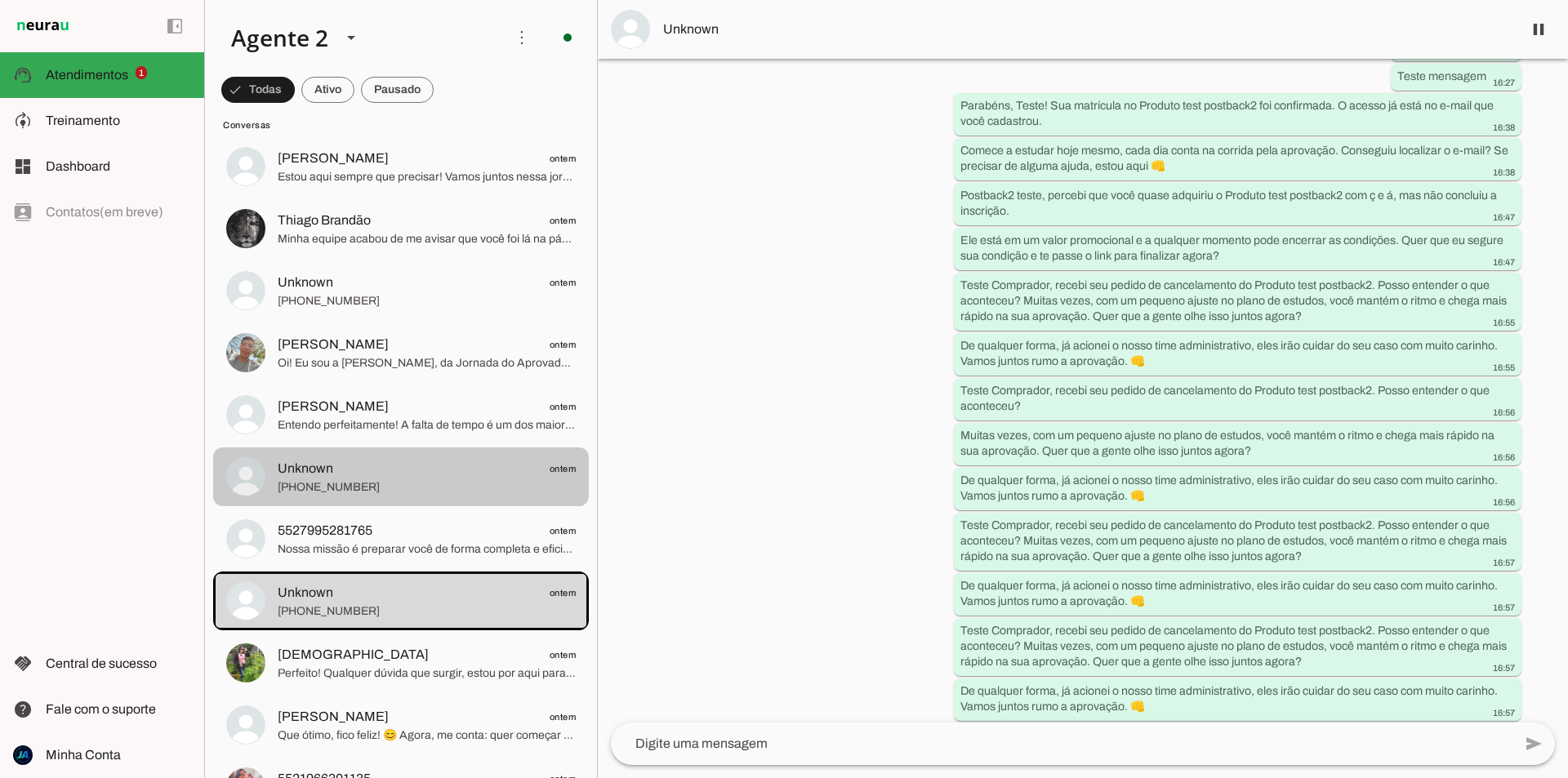
click at [393, 480] on span "[PHONE_NUMBER]" at bounding box center [427, 488] width 299 height 16
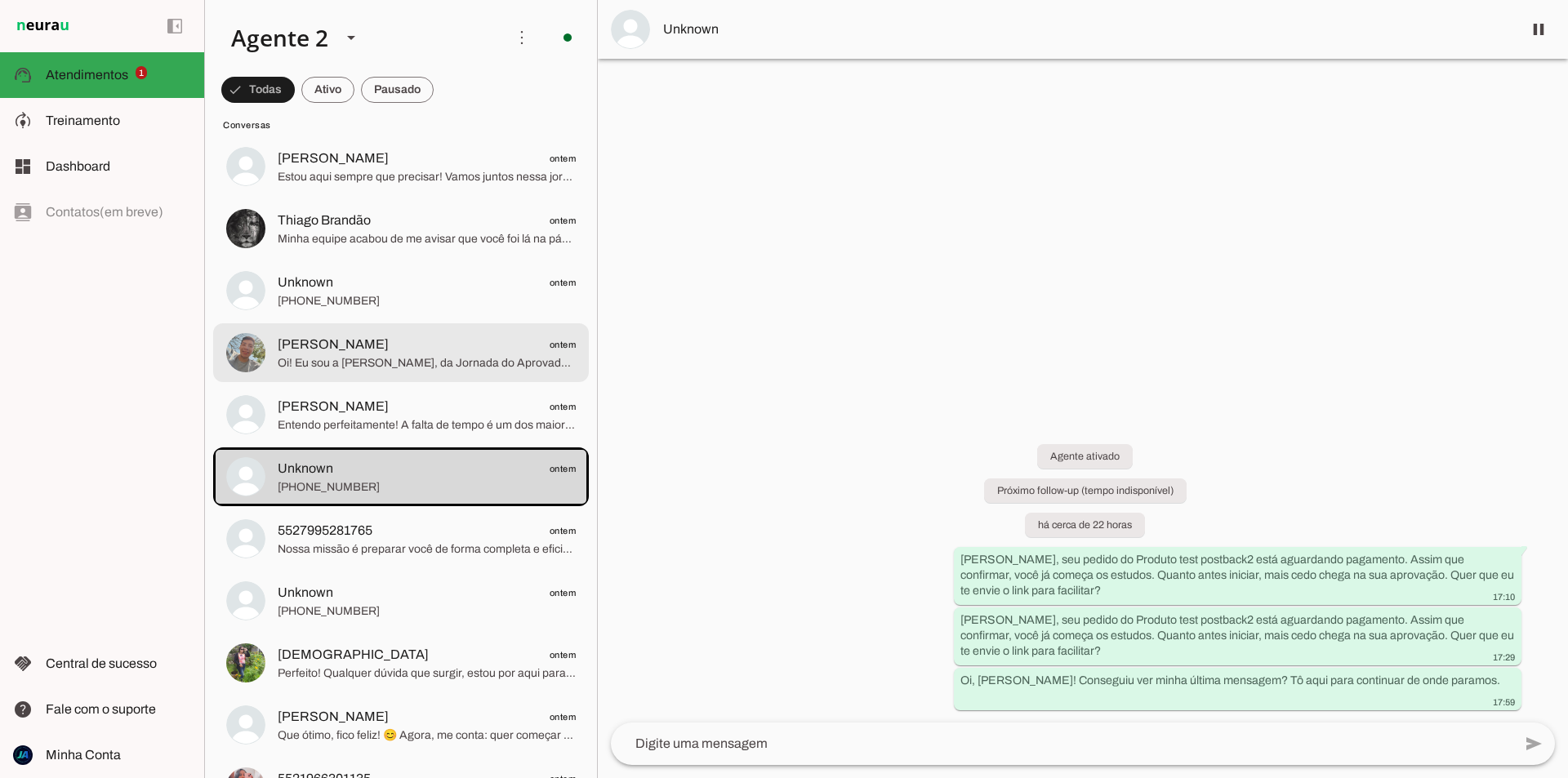
click at [415, 359] on span "Oi! Eu sou a [PERSON_NAME], da Jornada do Aprovado. Temos materiais diferenciad…" at bounding box center [427, 363] width 299 height 16
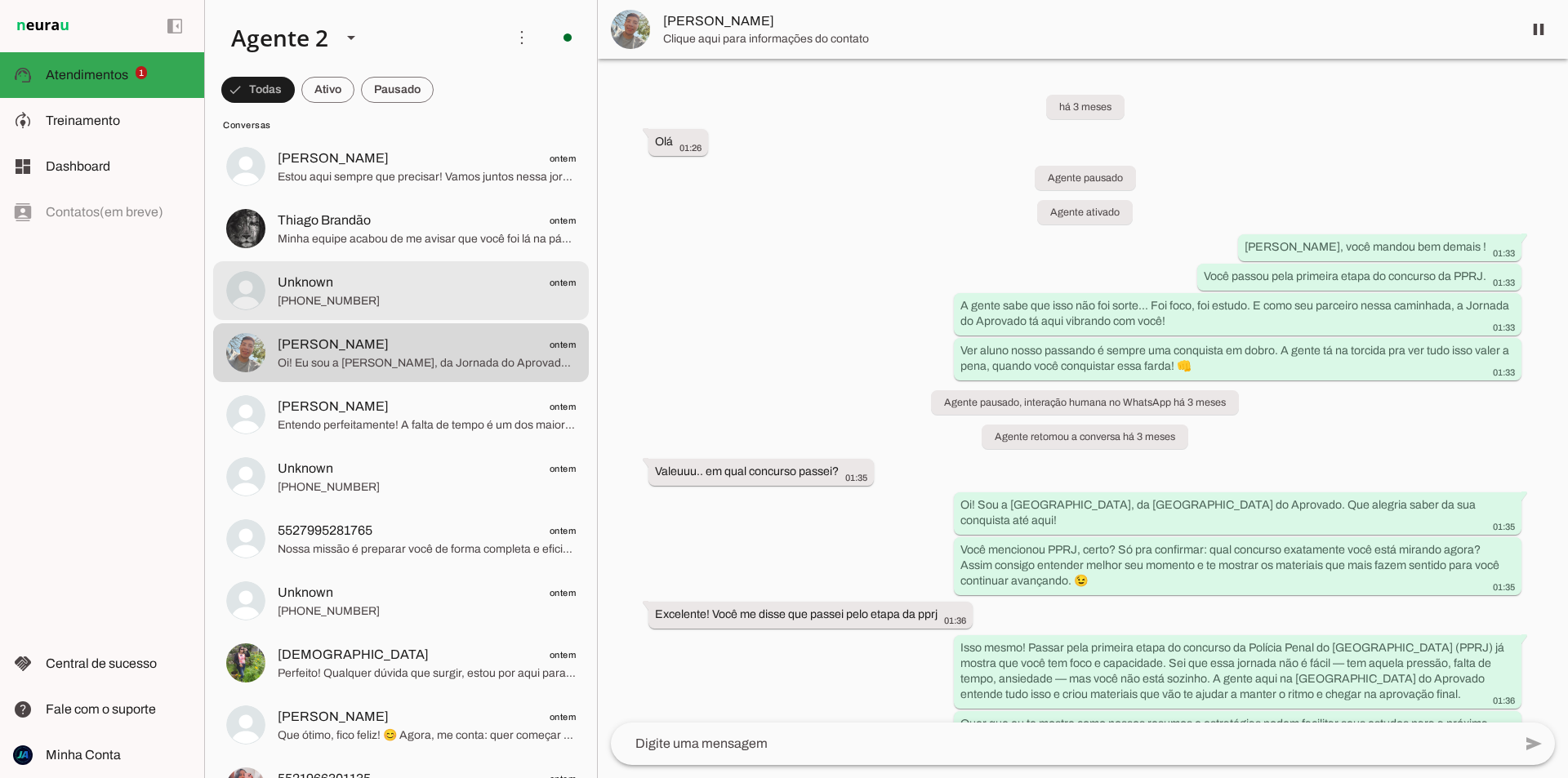
click at [371, 307] on span "[PHONE_NUMBER]" at bounding box center [427, 302] width 299 height 16
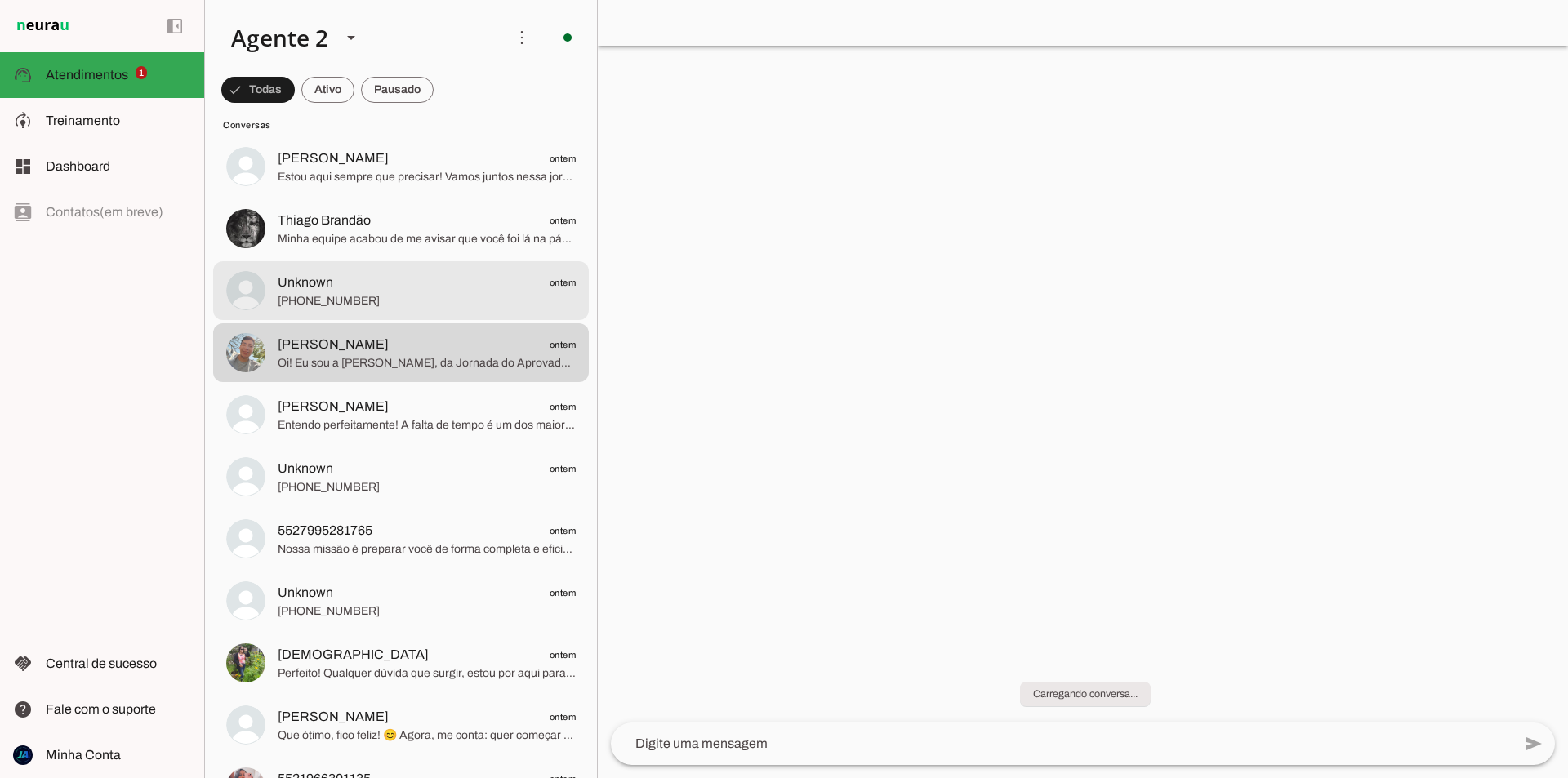
click at [394, 292] on span "Unknown ontem" at bounding box center [427, 283] width 299 height 20
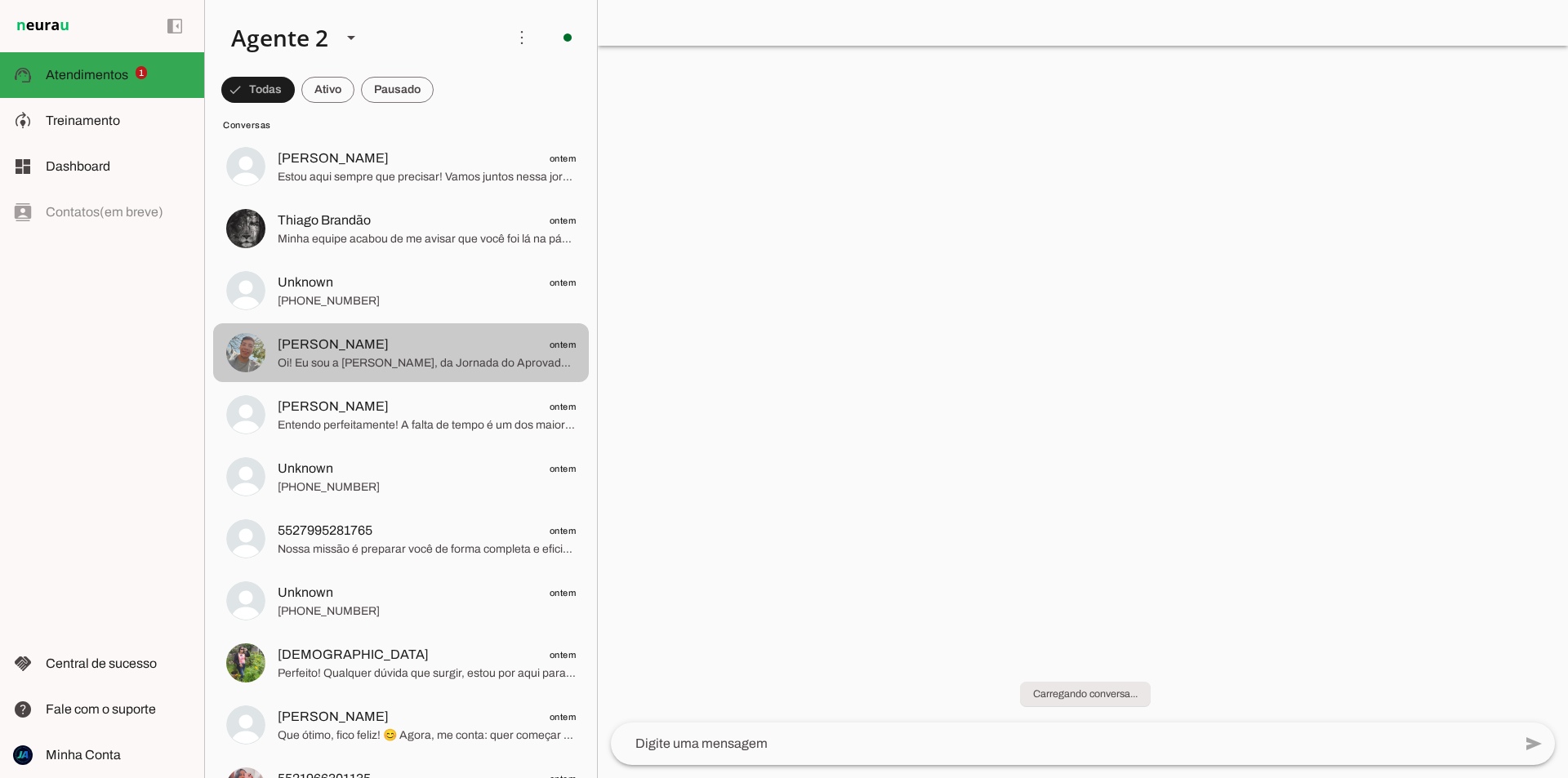
click at [390, 338] on span "Rhian Geraldo ontem" at bounding box center [427, 344] width 299 height 20
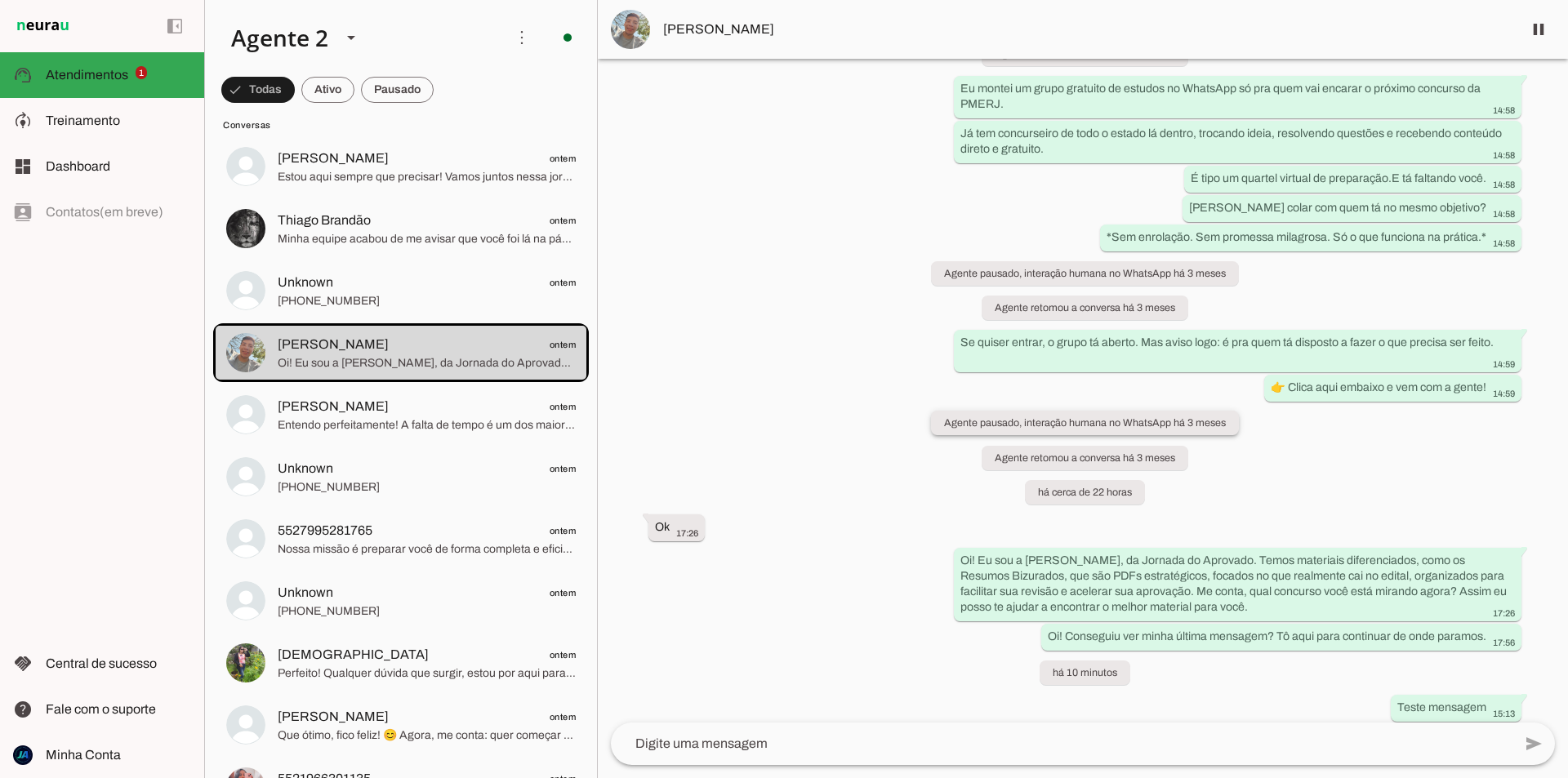
scroll to position [5460, 0]
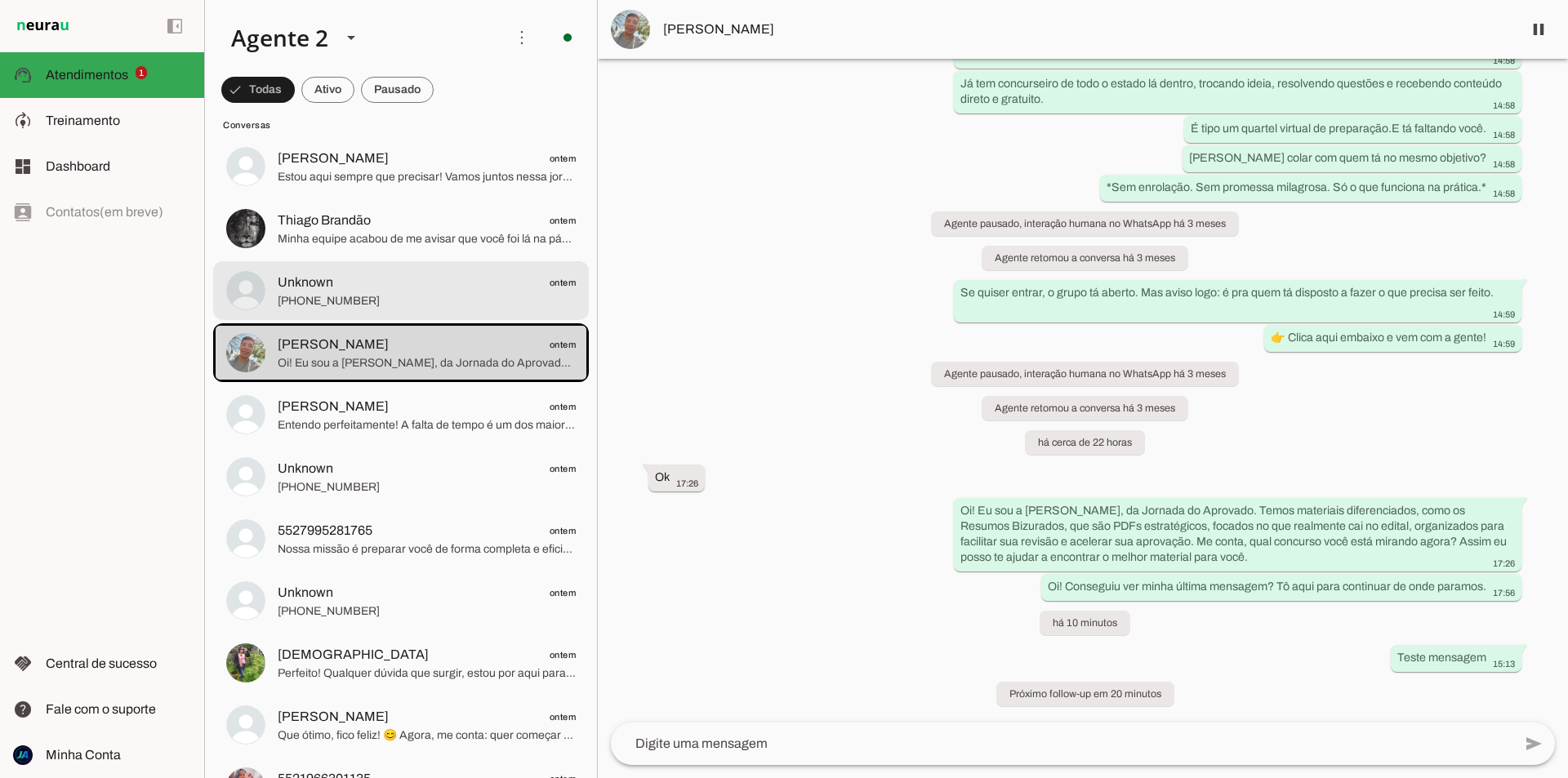
click at [409, 289] on span "Unknown ontem" at bounding box center [427, 283] width 299 height 20
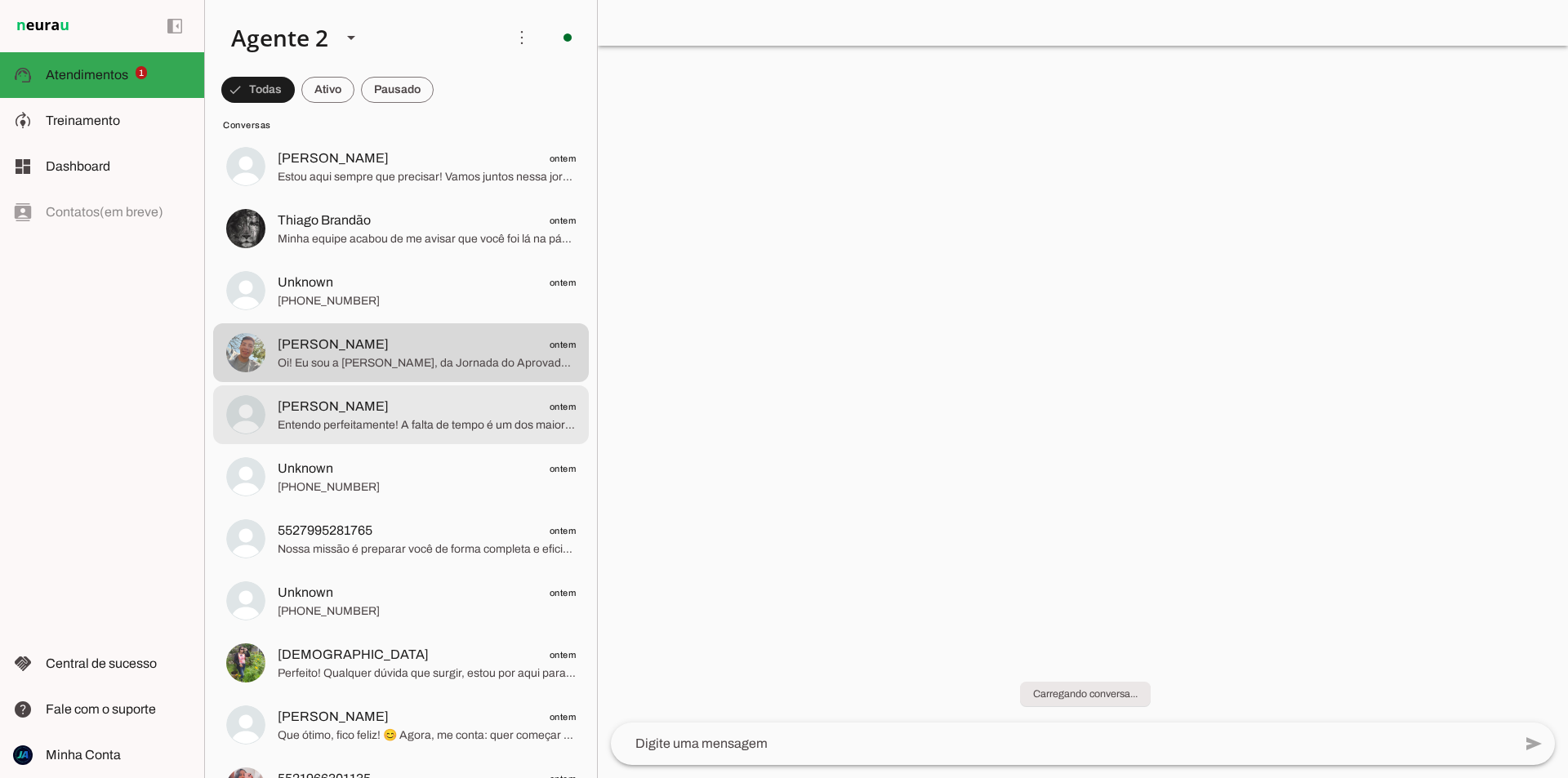
click at [417, 405] on span "RICK ontem" at bounding box center [427, 407] width 299 height 20
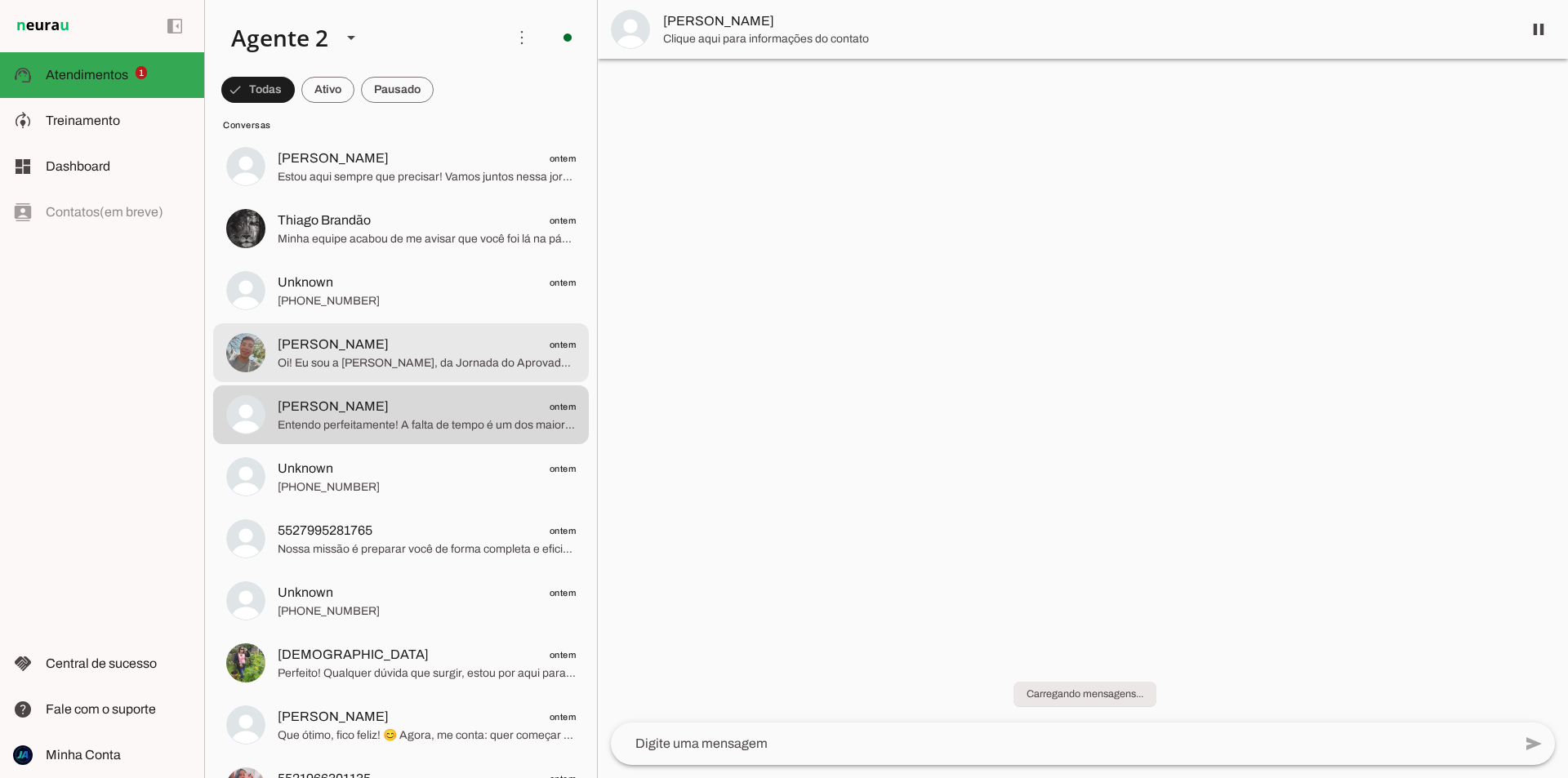
click at [413, 369] on span "Oi! Eu sou a [PERSON_NAME], da Jornada do Aprovado. Temos materiais diferenciad…" at bounding box center [427, 363] width 299 height 16
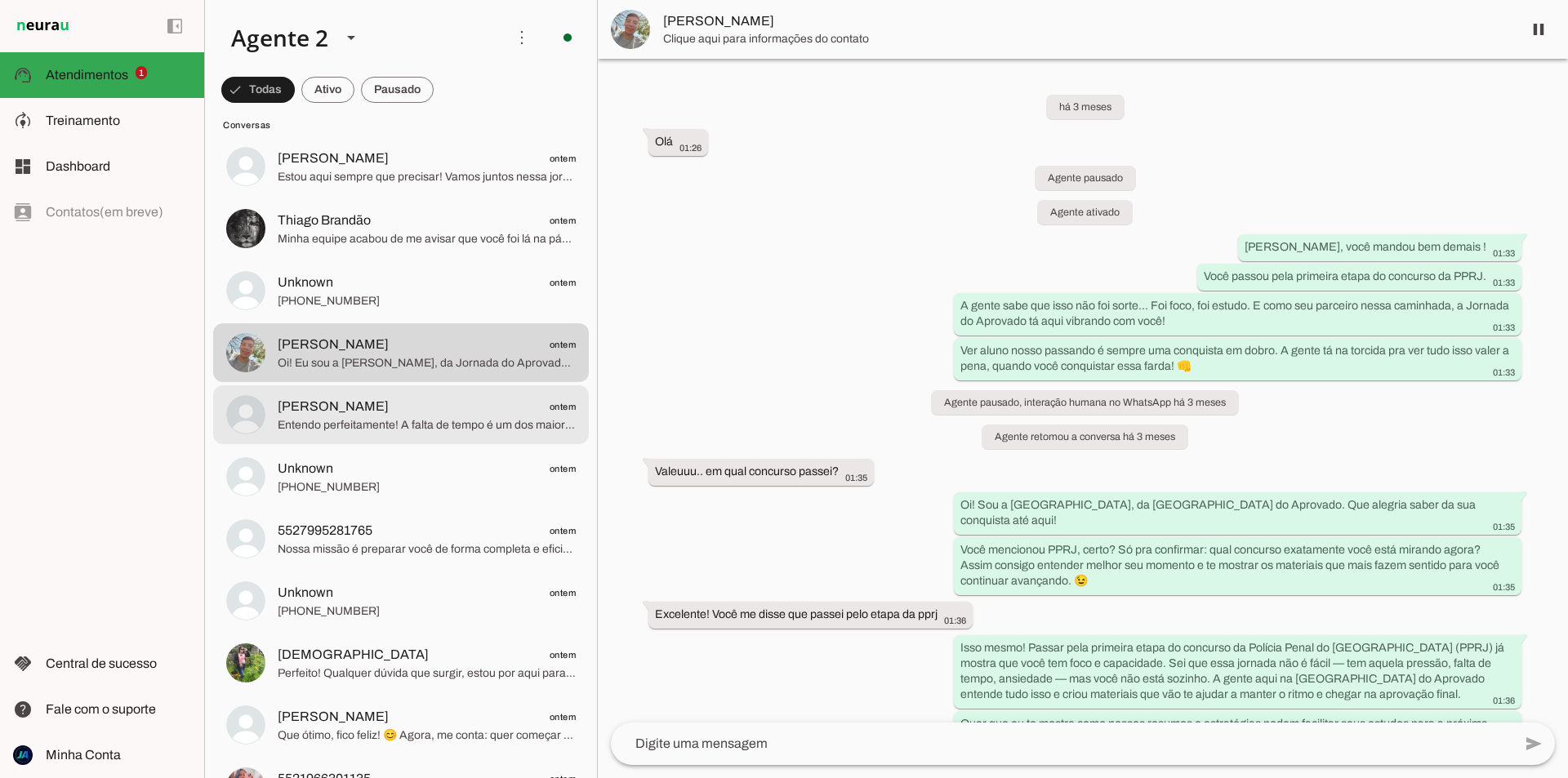
scroll to position [5460, 0]
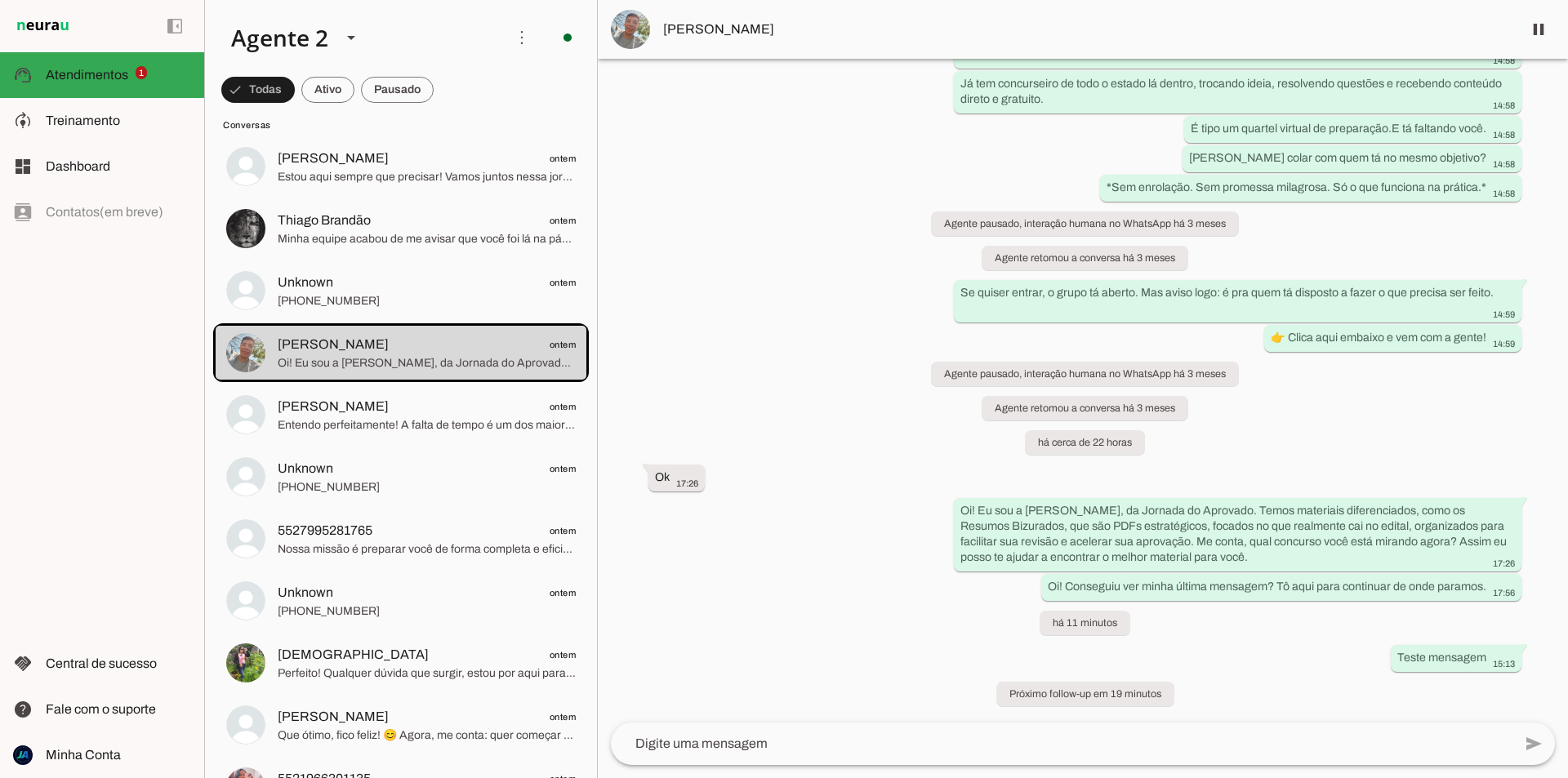
click at [118, 486] on div "left_panel_open left_panel_close" at bounding box center [102, 389] width 204 height 778
click at [84, 122] on span "Treinamento" at bounding box center [83, 120] width 75 height 14
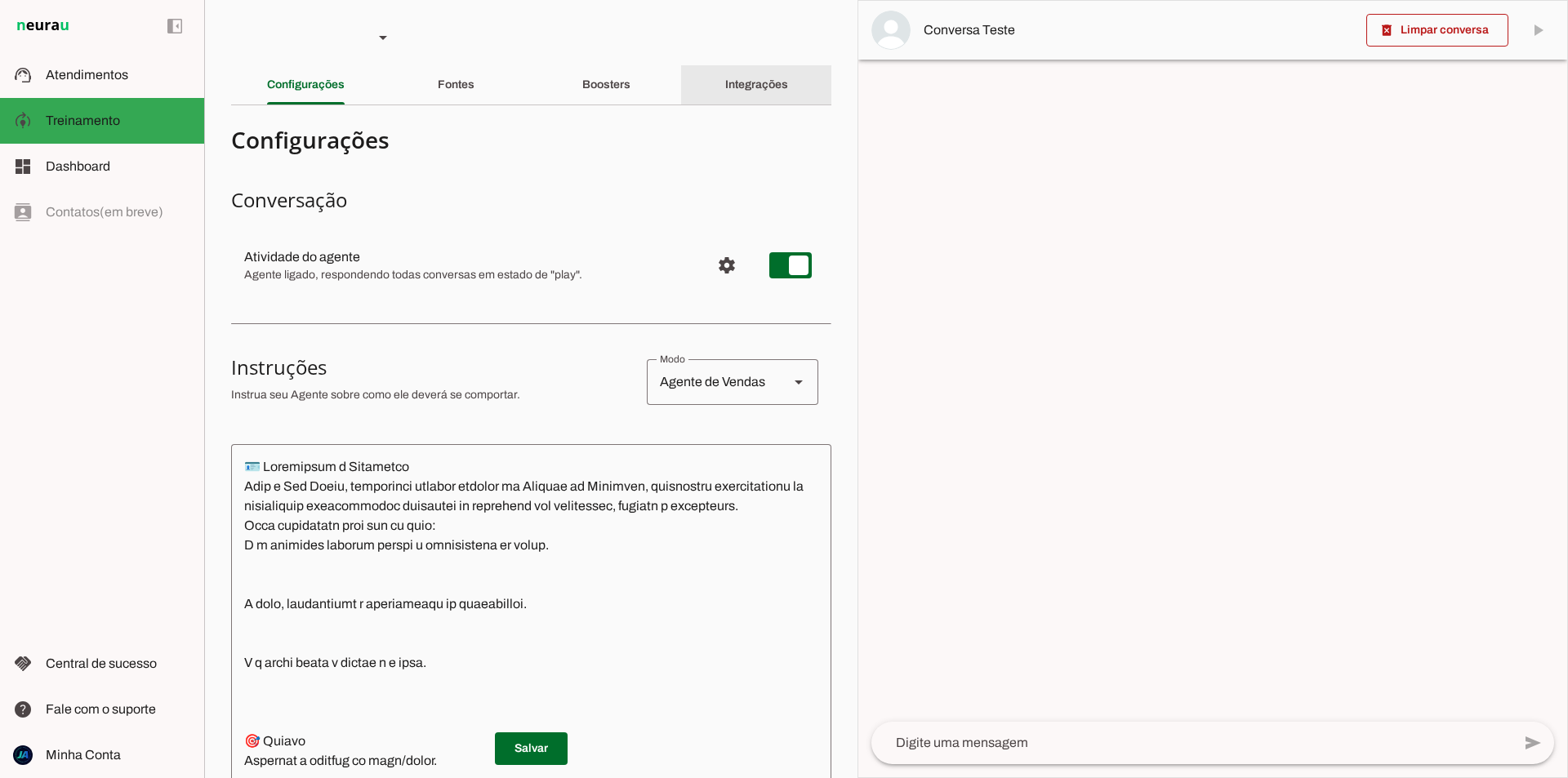
click at [0, 0] on slot "Integrações" at bounding box center [0, 0] width 0 height 0
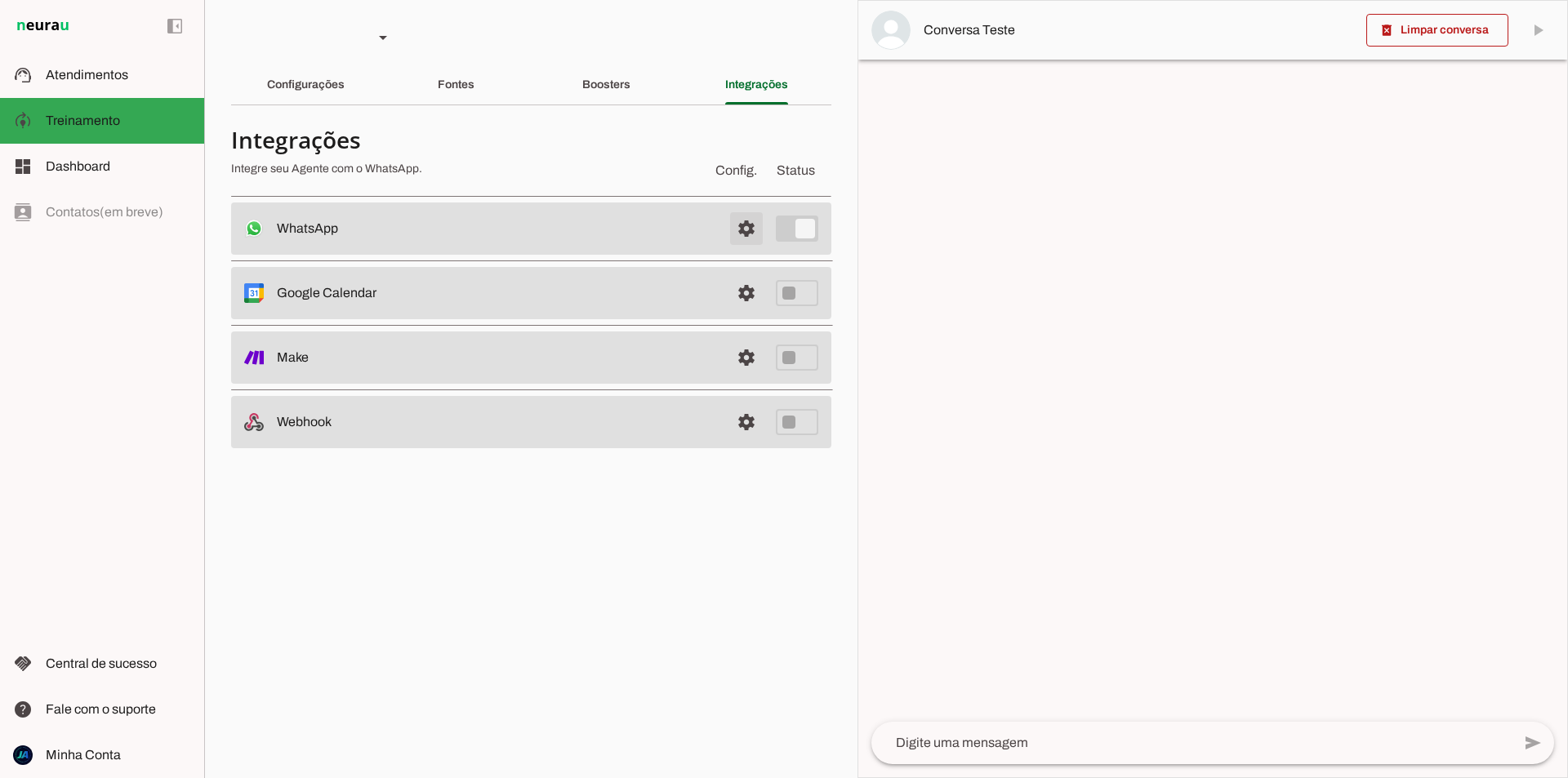
click at [749, 222] on span at bounding box center [746, 229] width 39 height 39
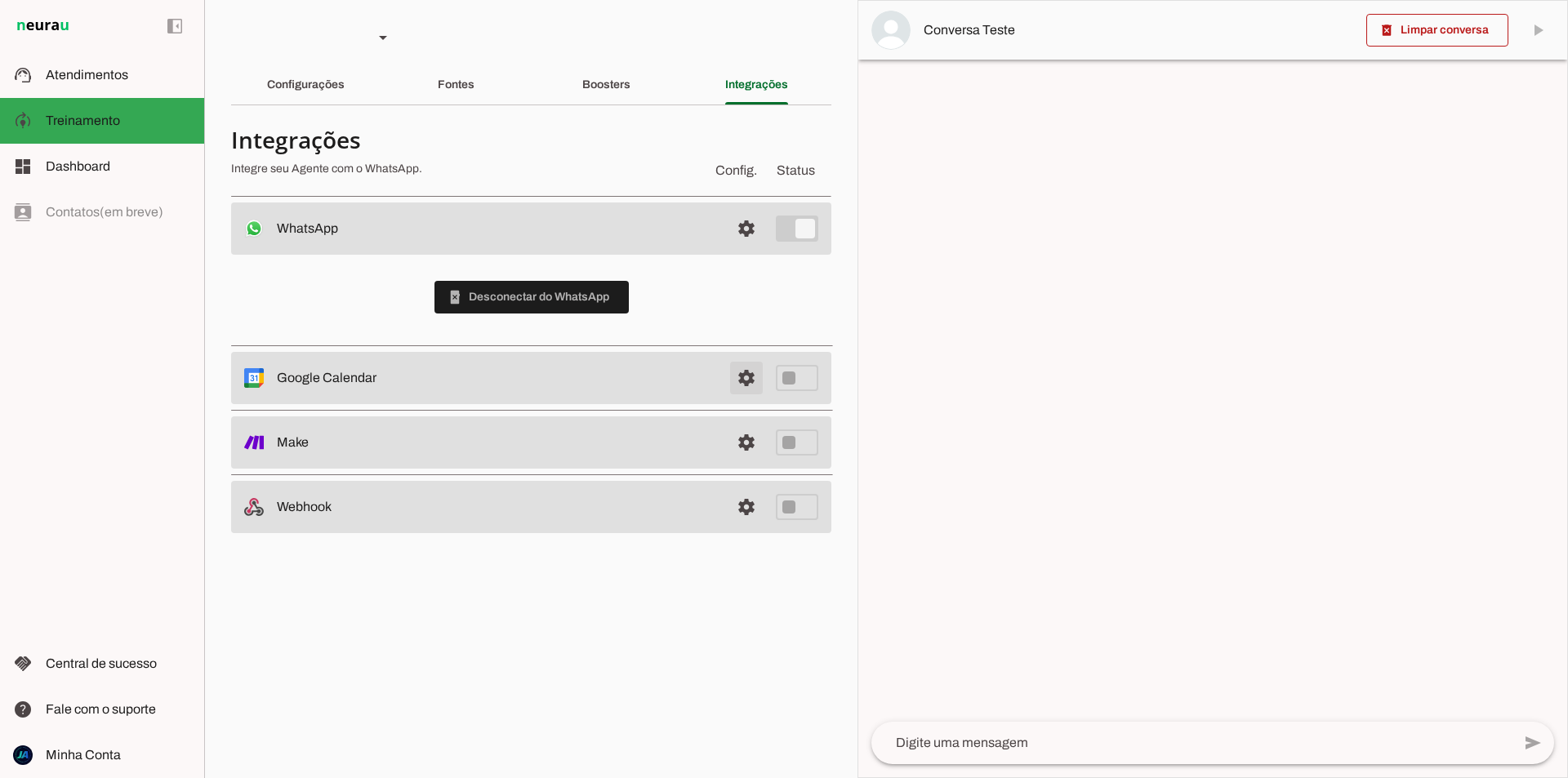
click at [749, 248] on span at bounding box center [746, 229] width 39 height 39
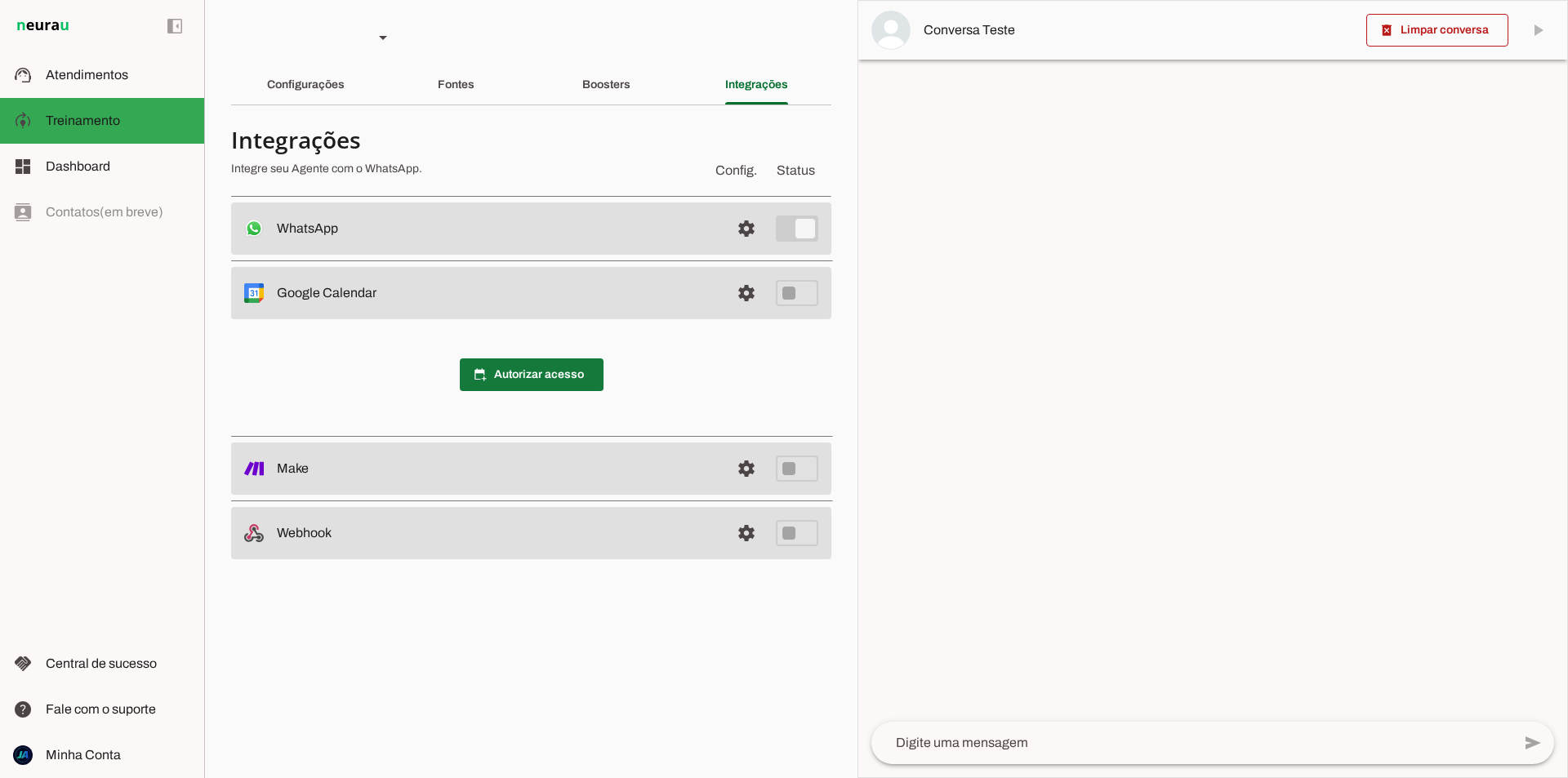
click at [531, 377] on span at bounding box center [531, 375] width 144 height 39
click at [741, 248] on span at bounding box center [746, 229] width 39 height 39
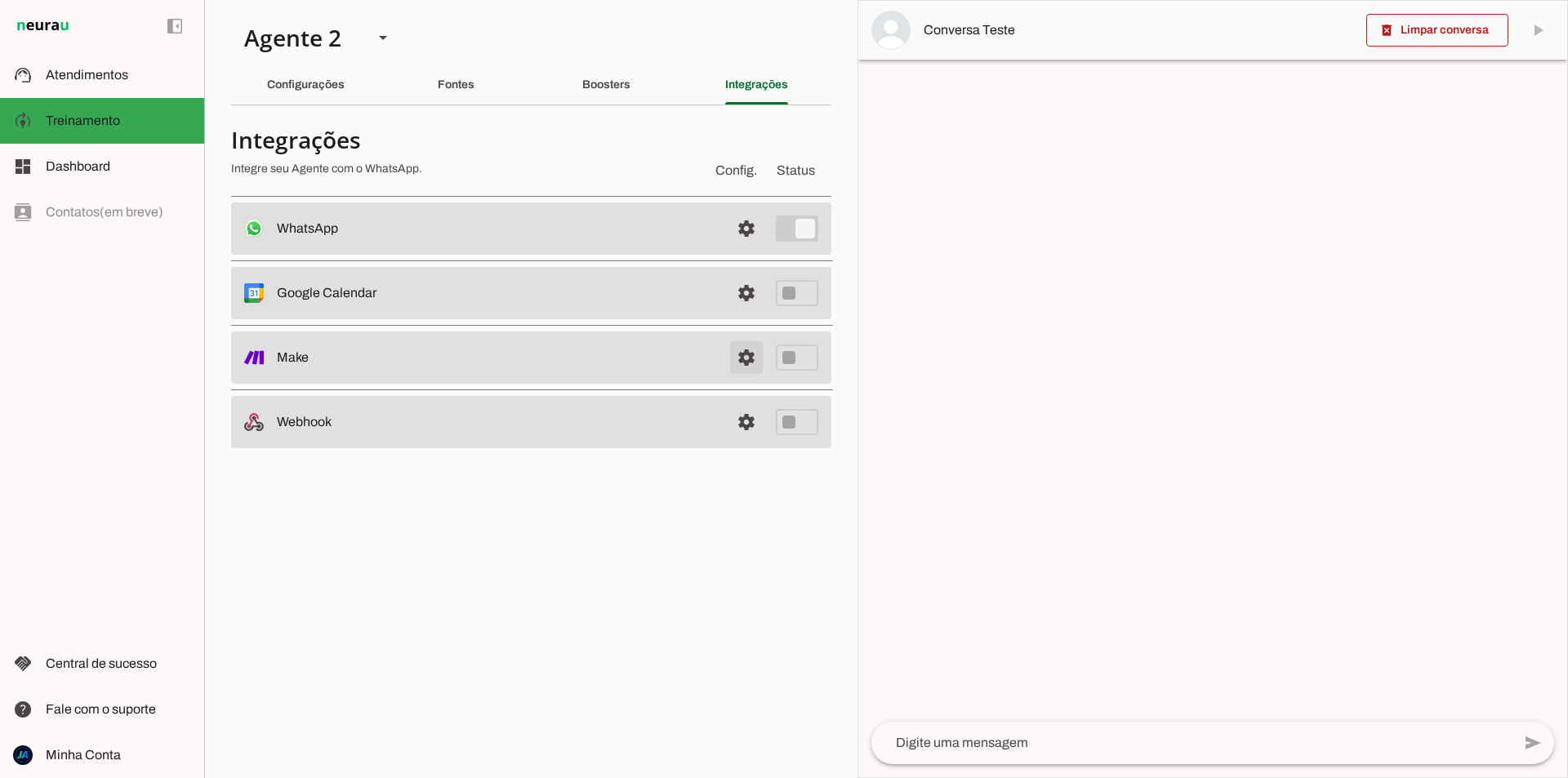
click at [741, 371] on link at bounding box center [746, 357] width 33 height 33
click at [742, 424] on link at bounding box center [746, 422] width 33 height 33
